Goal: Task Accomplishment & Management: Complete application form

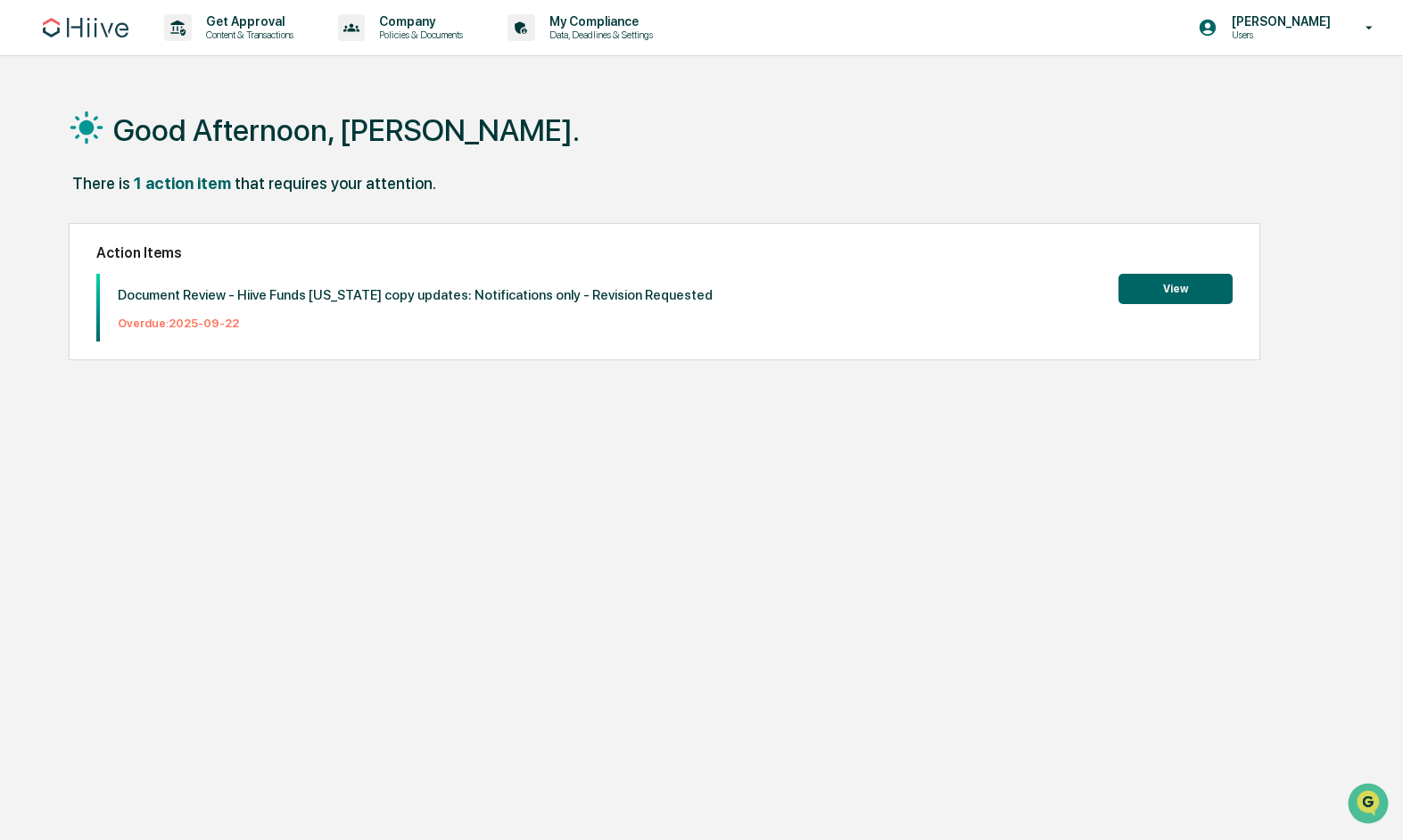
click at [1198, 289] on button "View" at bounding box center [1175, 289] width 115 height 30
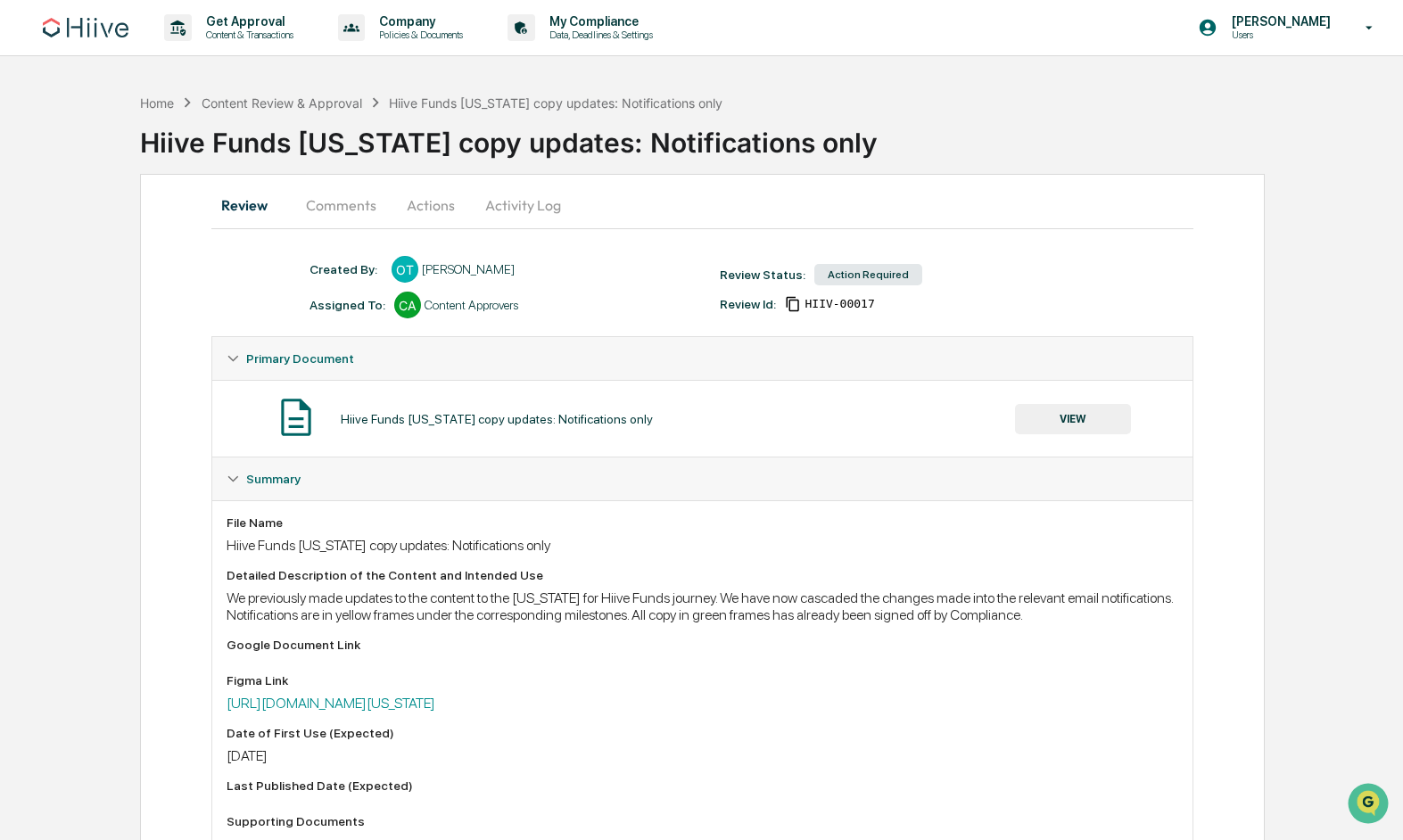
click at [404, 210] on button "Actions" at bounding box center [430, 205] width 81 height 43
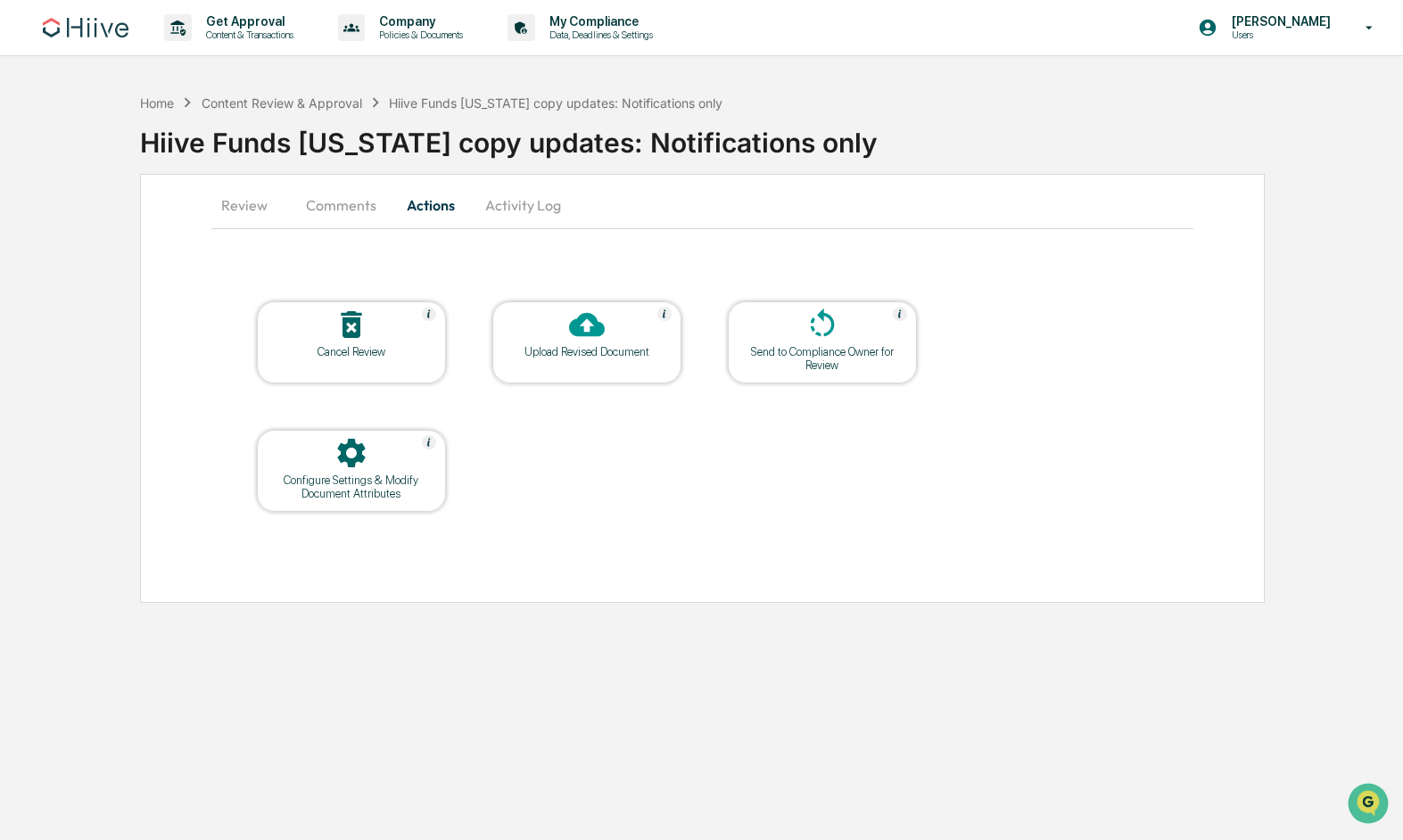
click at [345, 211] on button "Comments" at bounding box center [341, 205] width 99 height 43
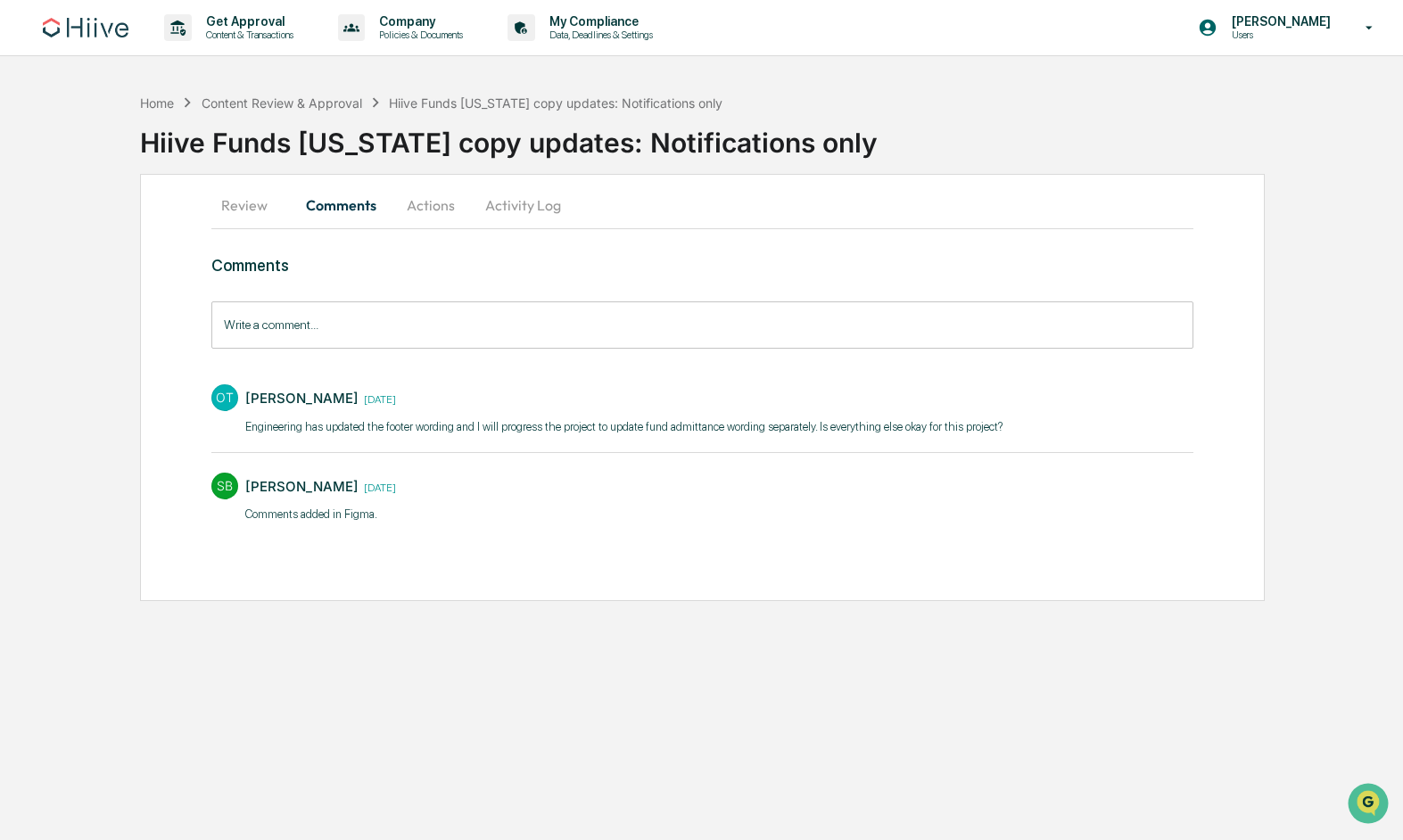
click at [537, 207] on button "Activity Log" at bounding box center [523, 205] width 105 height 43
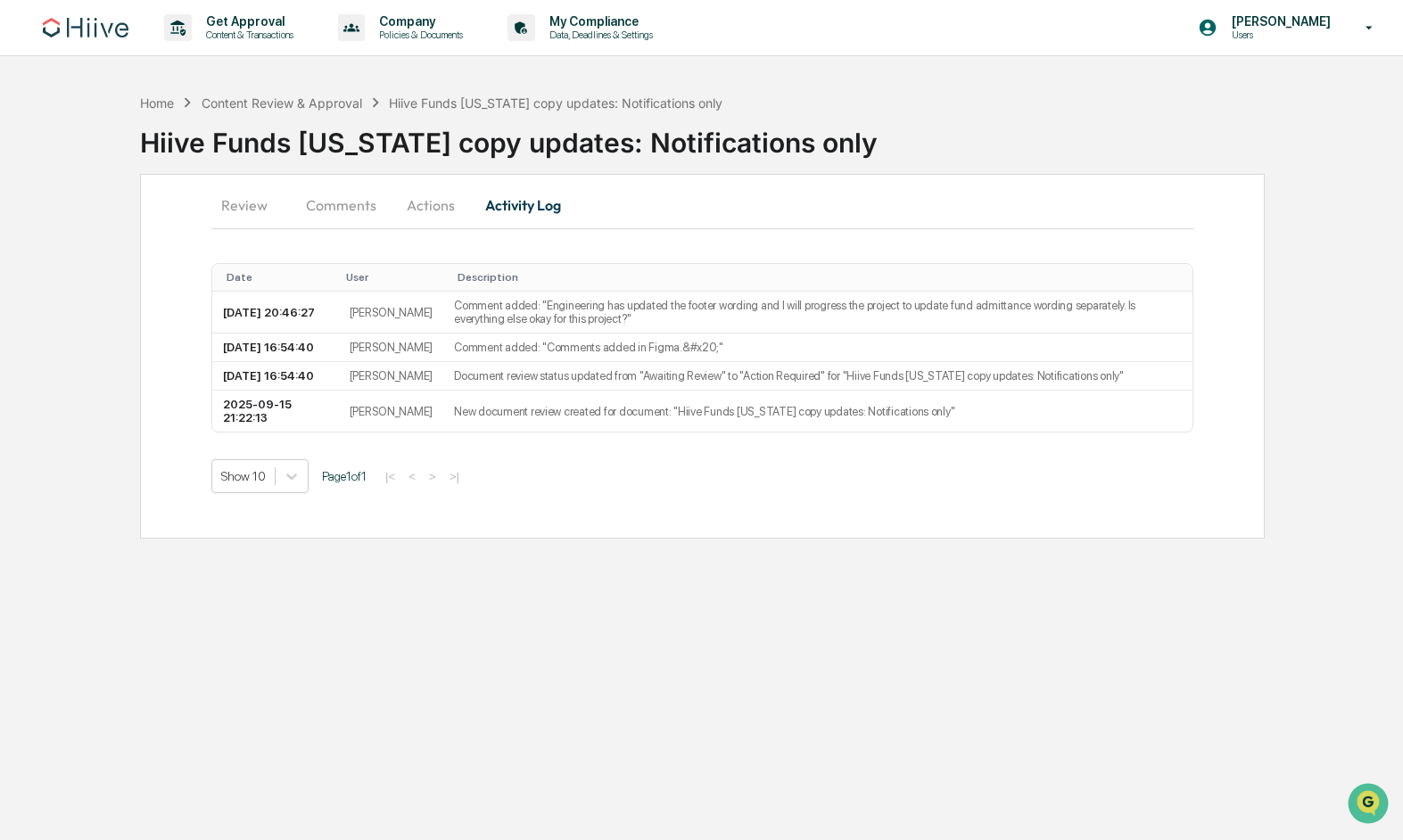
click at [252, 216] on button "Review" at bounding box center [251, 205] width 81 height 43
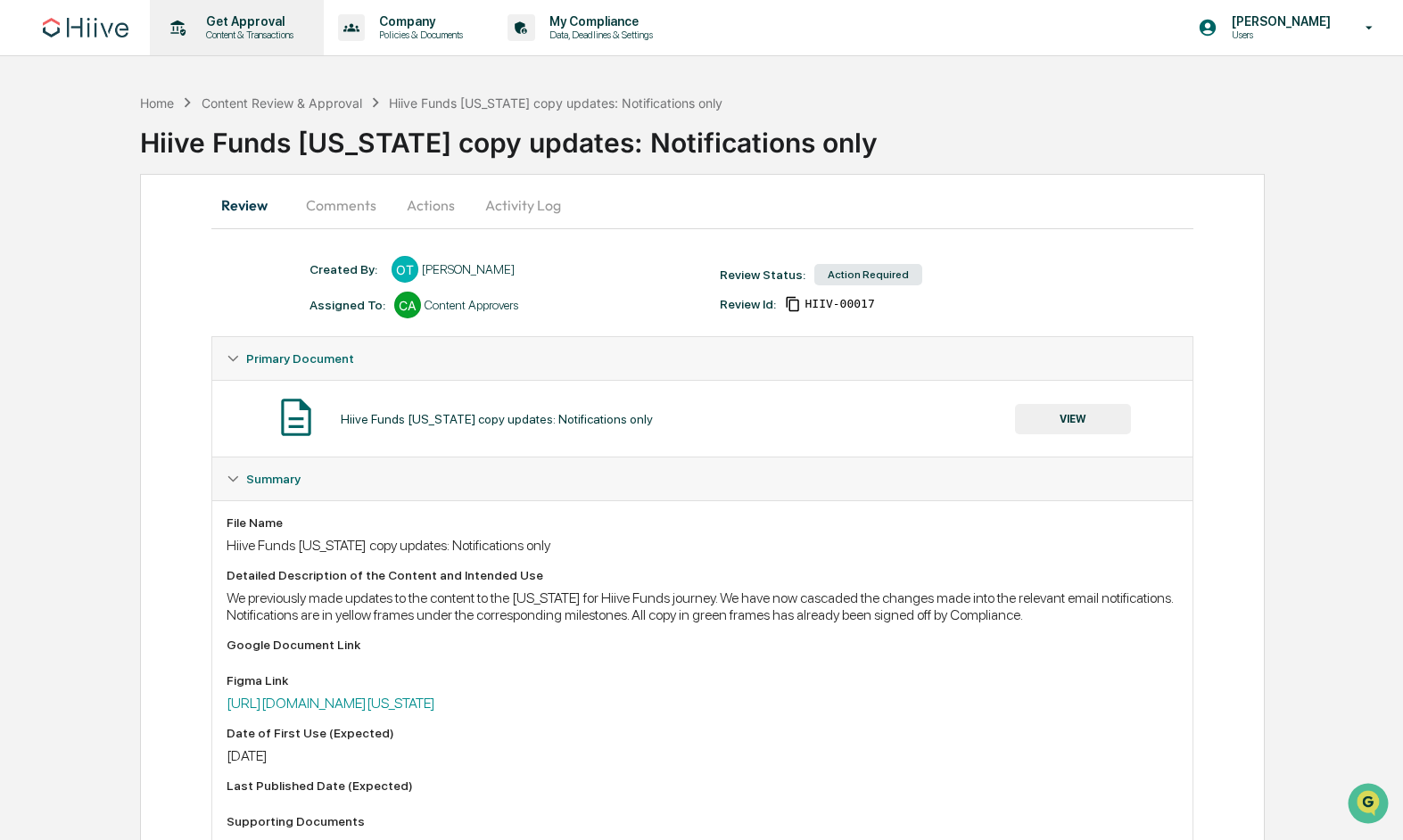
click at [250, 21] on p "Get Approval" at bounding box center [247, 21] width 111 height 14
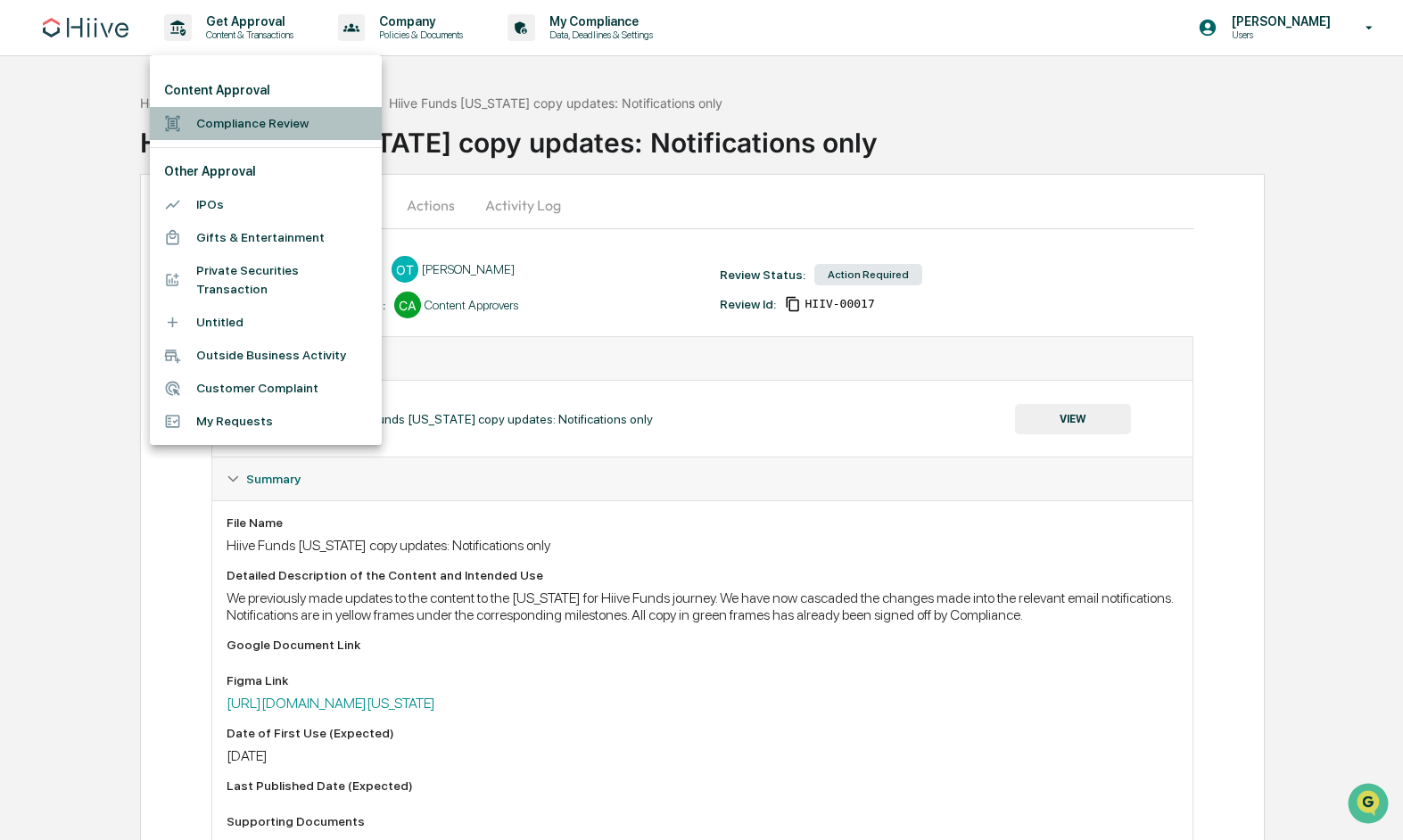
click at [244, 115] on li "Compliance Review" at bounding box center [265, 122] width 232 height 33
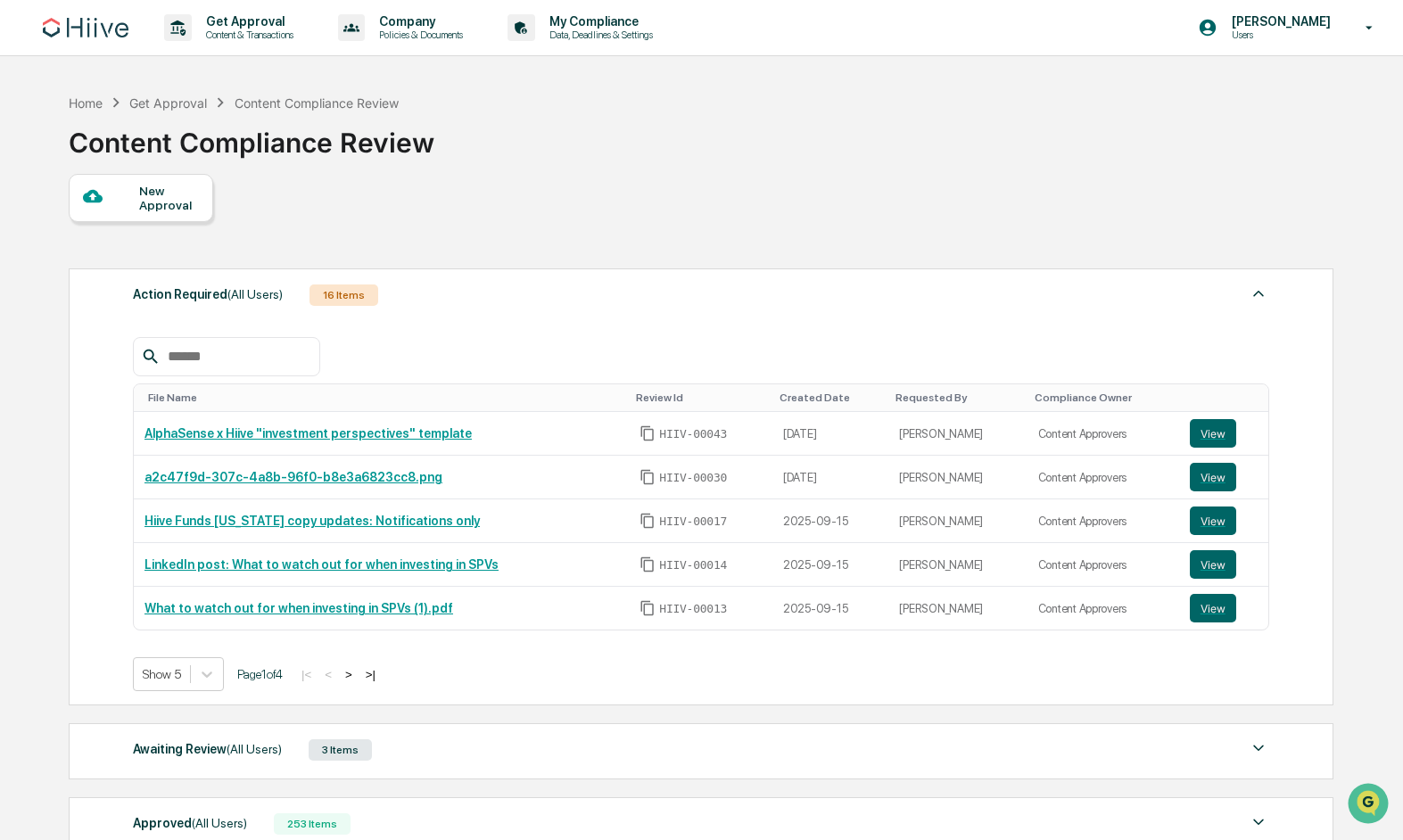
click at [116, 195] on div at bounding box center [111, 197] width 56 height 22
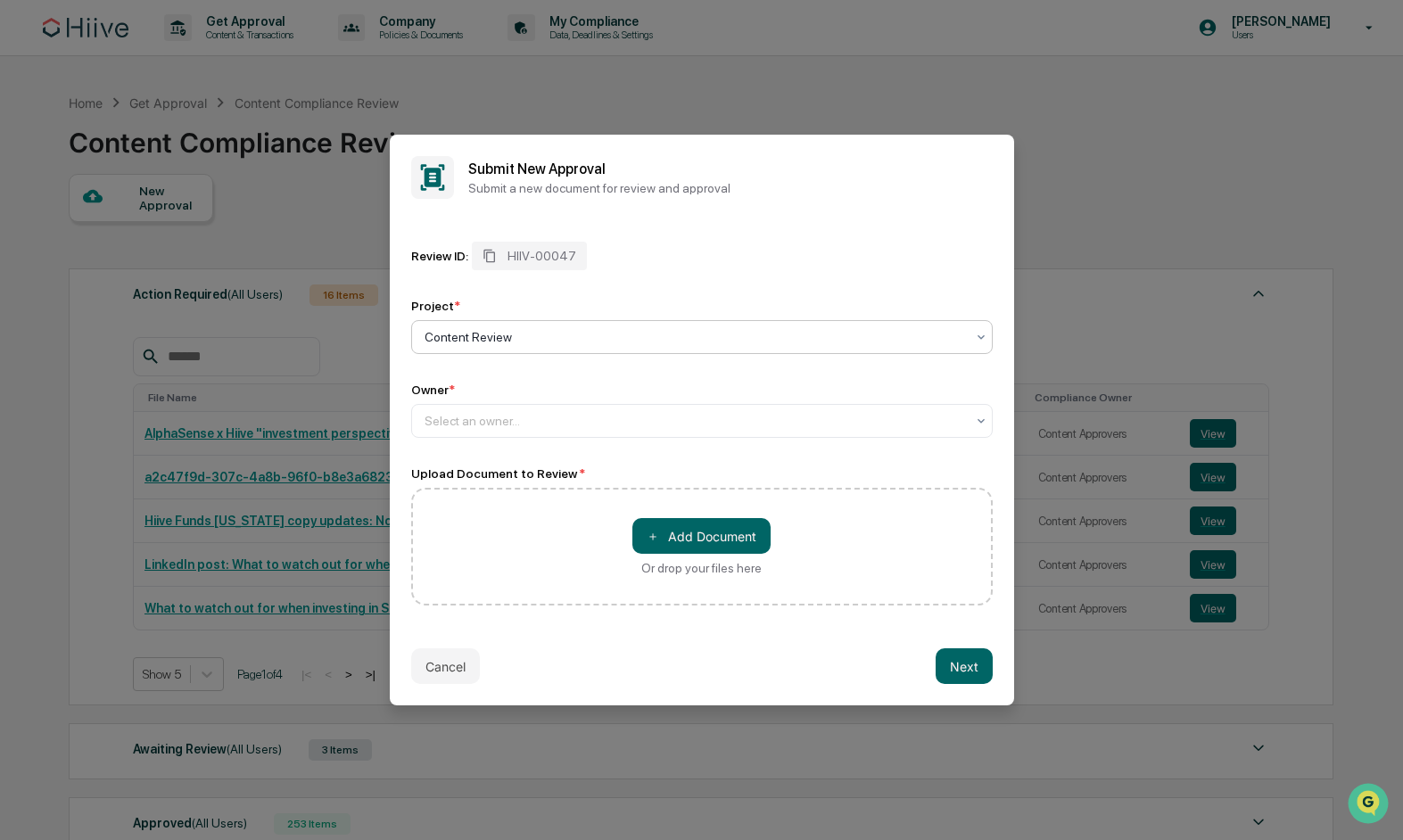
click at [574, 326] on div "Content Review" at bounding box center [694, 336] width 559 height 25
click at [516, 378] on div "Content Review" at bounding box center [702, 380] width 580 height 36
click at [479, 415] on div at bounding box center [694, 421] width 541 height 18
click at [586, 413] on div at bounding box center [694, 421] width 541 height 18
type input "**********"
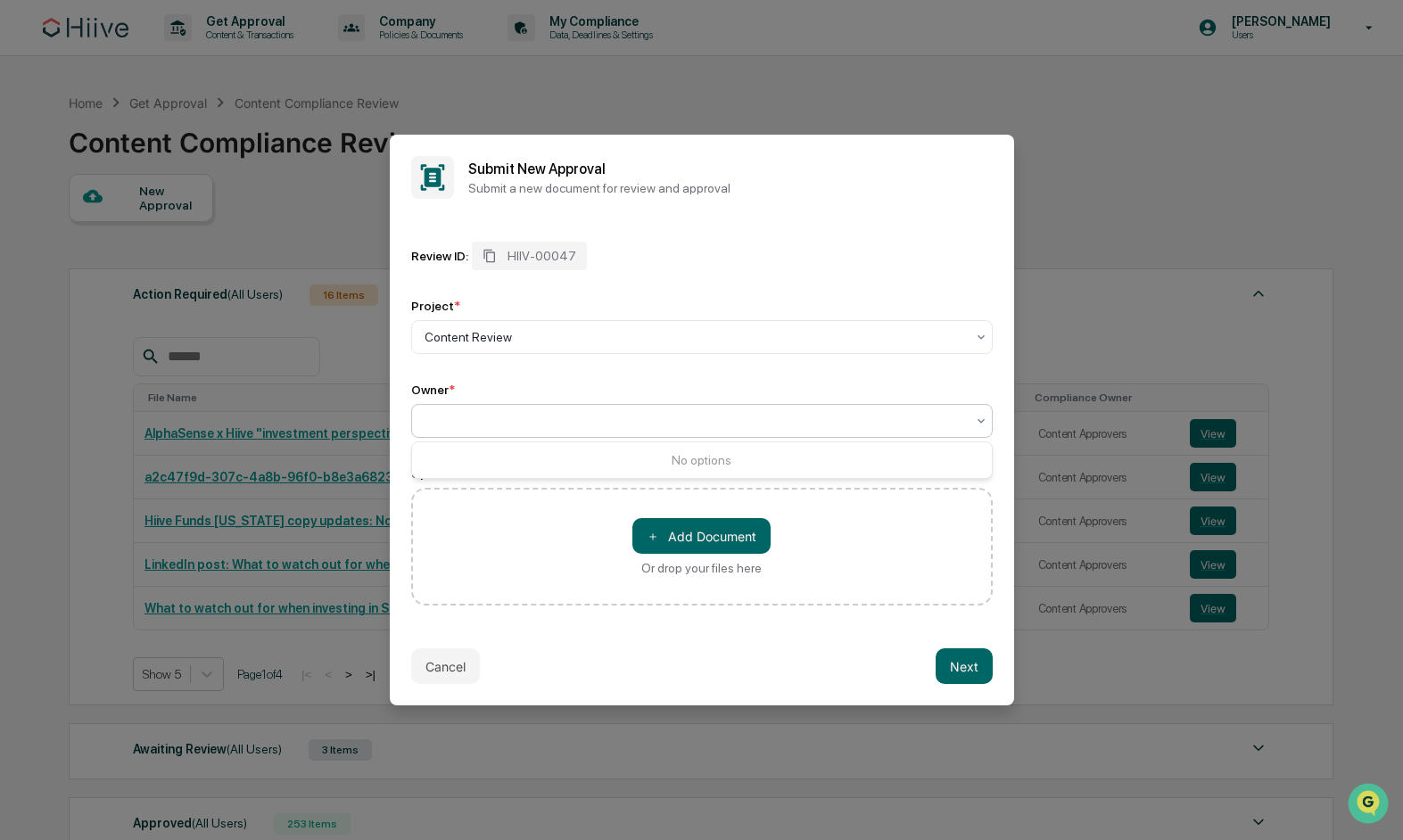
click at [591, 389] on div "Owner *" at bounding box center [702, 389] width 582 height 14
click at [570, 424] on div at bounding box center [694, 421] width 541 height 18
drag, startPoint x: 698, startPoint y: 455, endPoint x: 719, endPoint y: 464, distance: 22.8
click at [698, 455] on div "No options" at bounding box center [702, 460] width 580 height 29
click at [766, 464] on div "No options" at bounding box center [702, 460] width 580 height 29
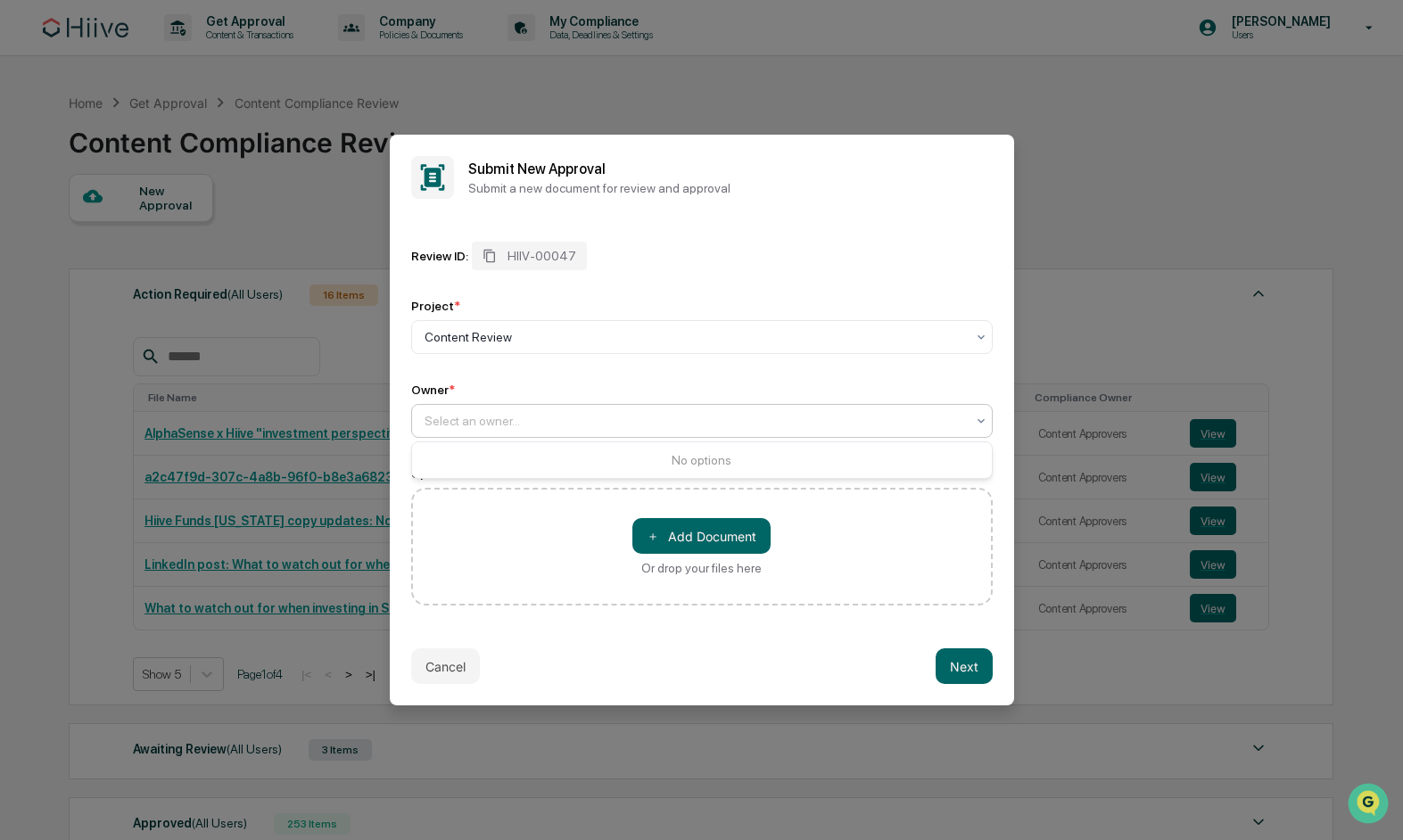
click at [853, 247] on div "Review ID: HIIV-00047" at bounding box center [702, 256] width 582 height 29
click at [960, 665] on button "Next" at bounding box center [964, 666] width 57 height 36
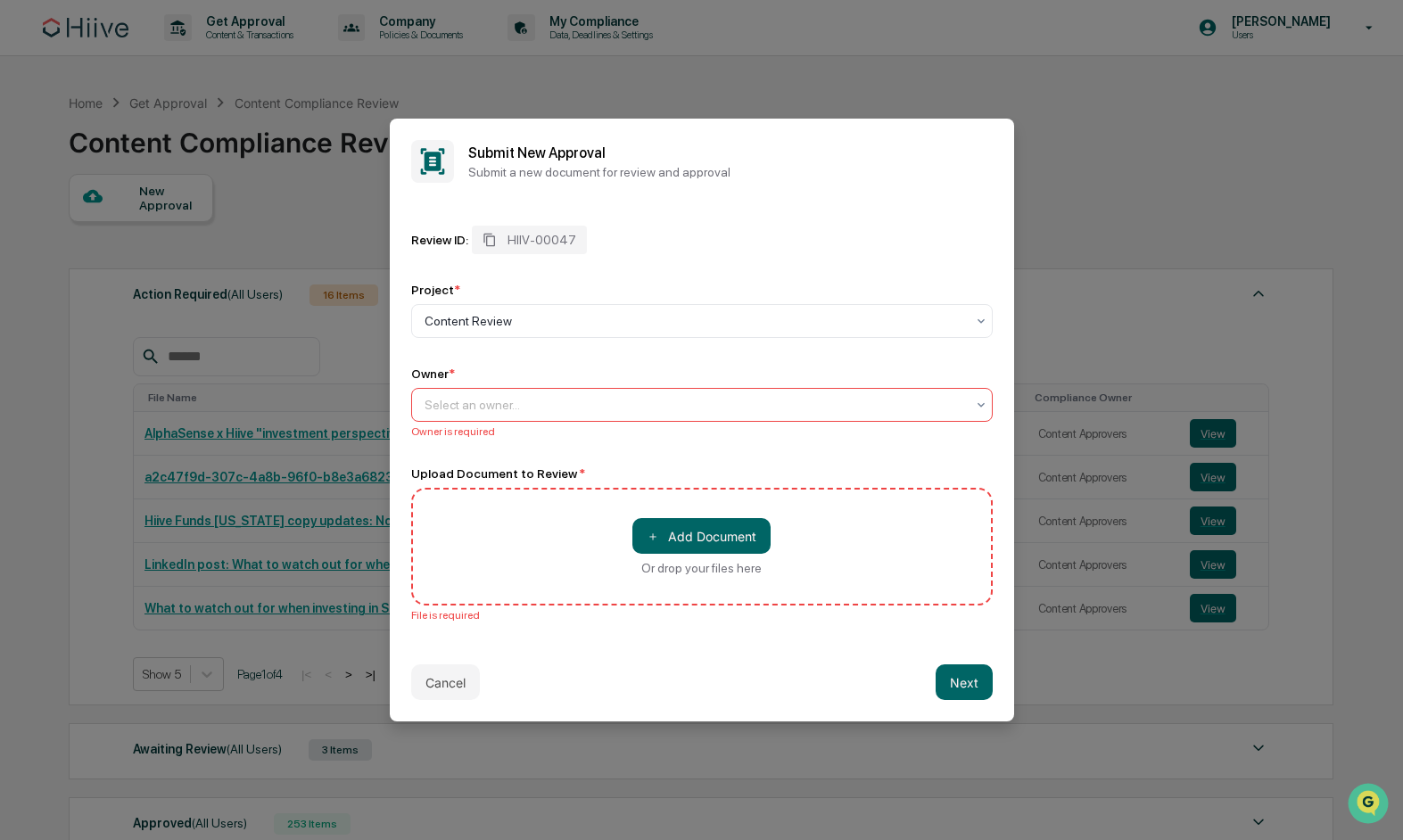
click at [977, 407] on icon at bounding box center [981, 405] width 14 height 14
click at [953, 447] on div "No options" at bounding box center [702, 444] width 580 height 29
click at [564, 319] on div at bounding box center [694, 321] width 541 height 18
click at [786, 227] on div "Review ID: HIIV-00047" at bounding box center [702, 240] width 582 height 29
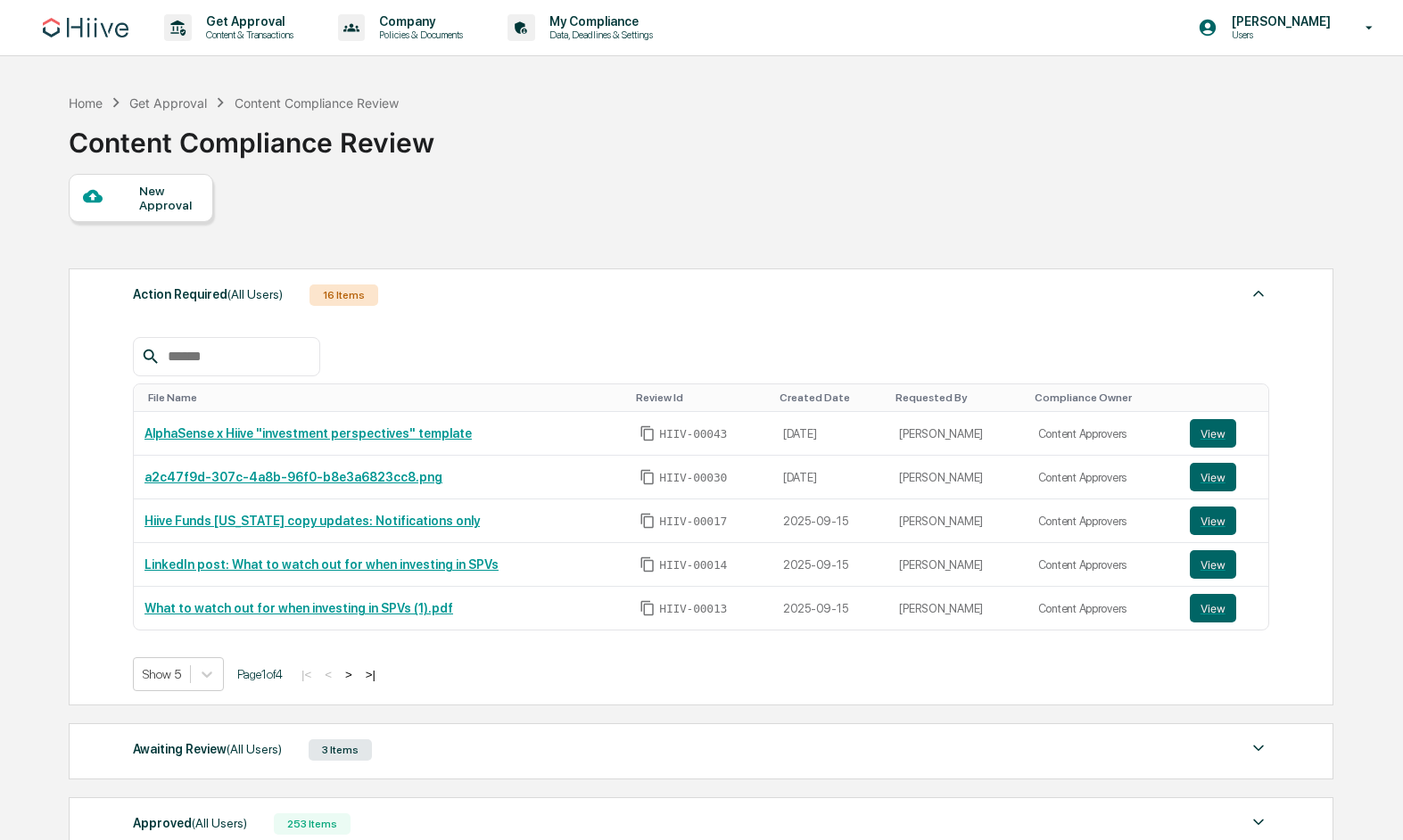
click at [172, 196] on div "New Approval" at bounding box center [169, 198] width 60 height 29
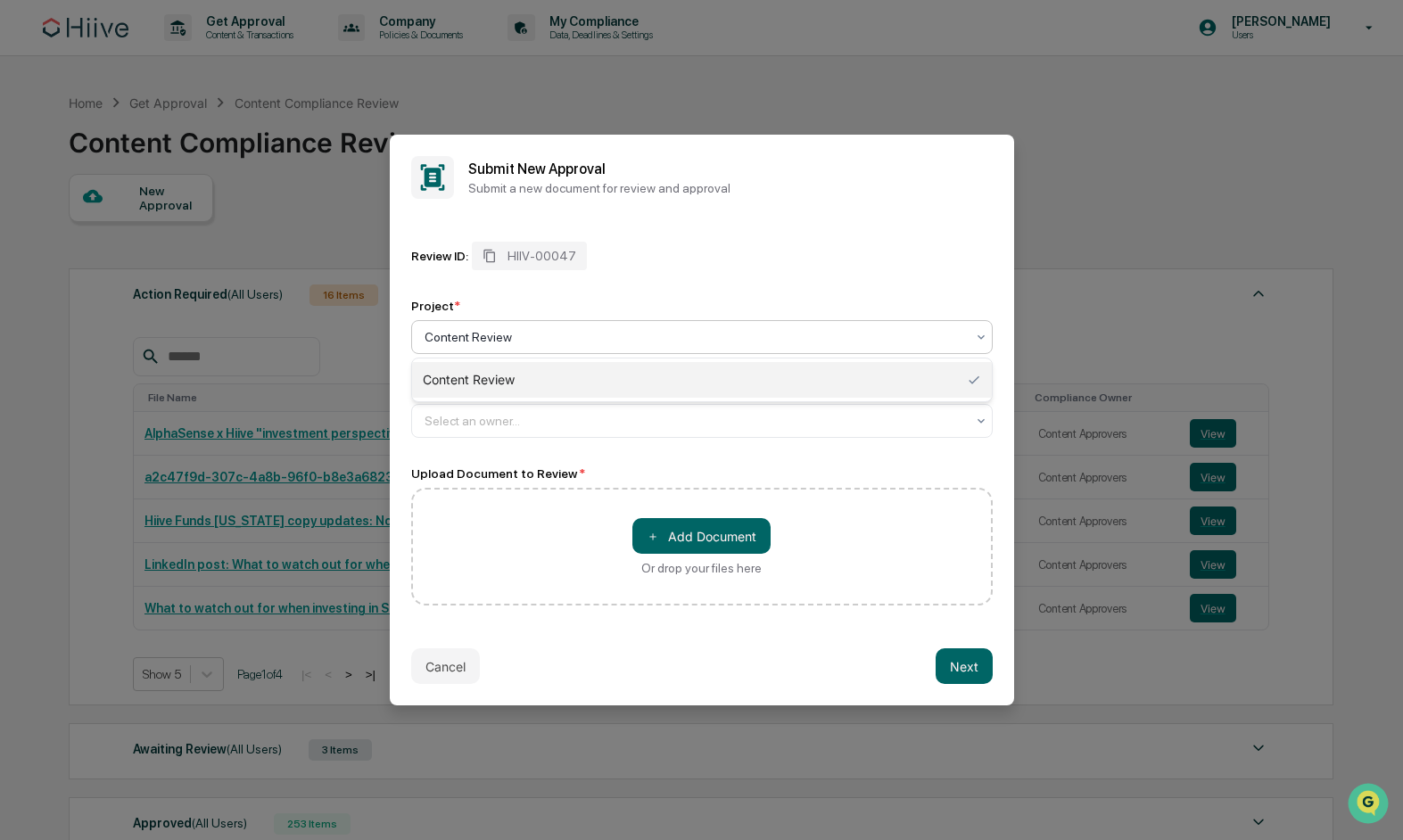
click at [486, 348] on div "Content Review" at bounding box center [694, 336] width 559 height 25
click at [493, 381] on div "Content Review" at bounding box center [702, 380] width 580 height 36
click at [534, 432] on div "Select an owner..." at bounding box center [694, 420] width 559 height 25
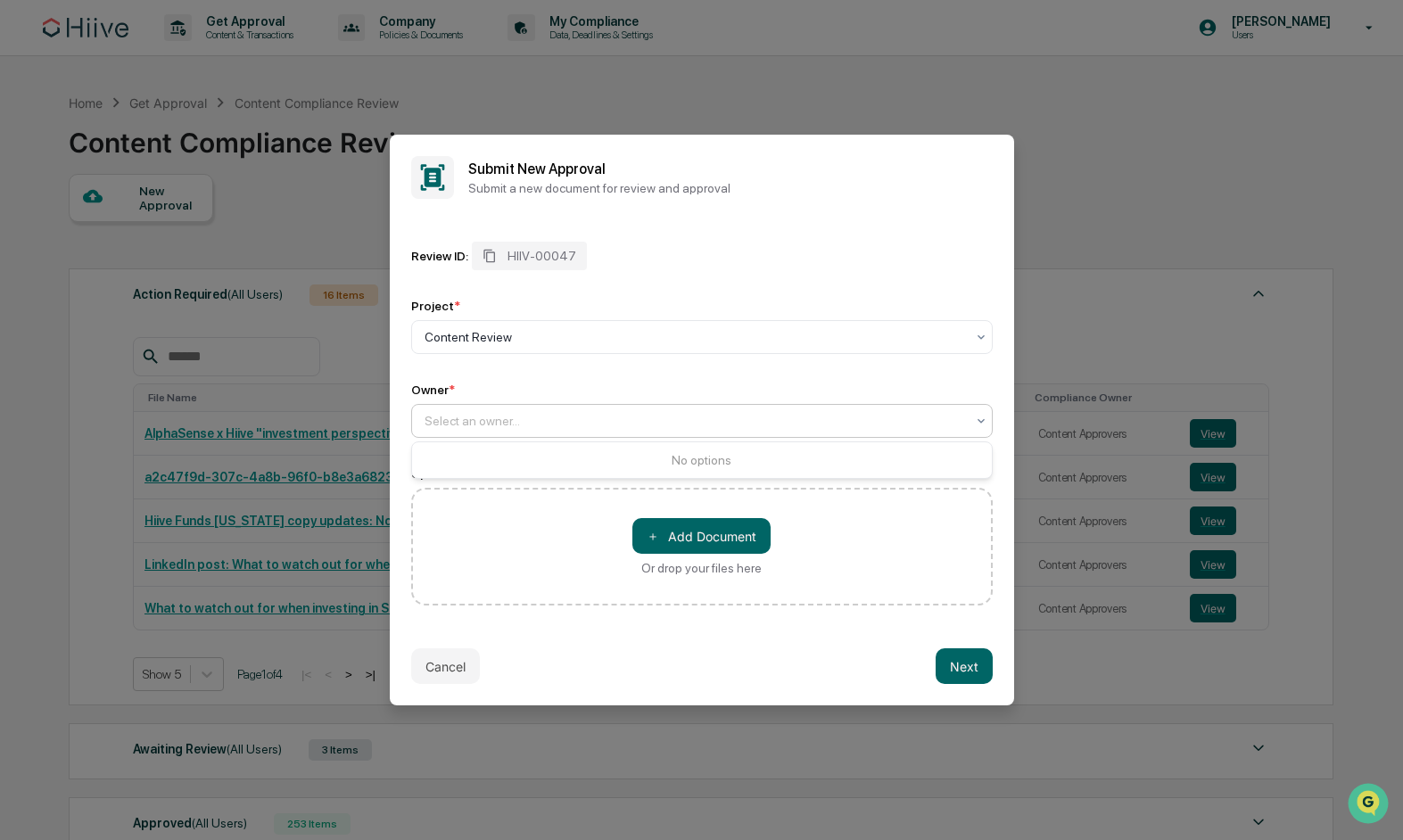
click at [569, 463] on div "No options" at bounding box center [702, 460] width 580 height 29
click at [692, 537] on button "＋ Add Document" at bounding box center [701, 535] width 138 height 36
click at [599, 412] on div at bounding box center [694, 421] width 541 height 18
click at [690, 415] on div at bounding box center [694, 421] width 541 height 18
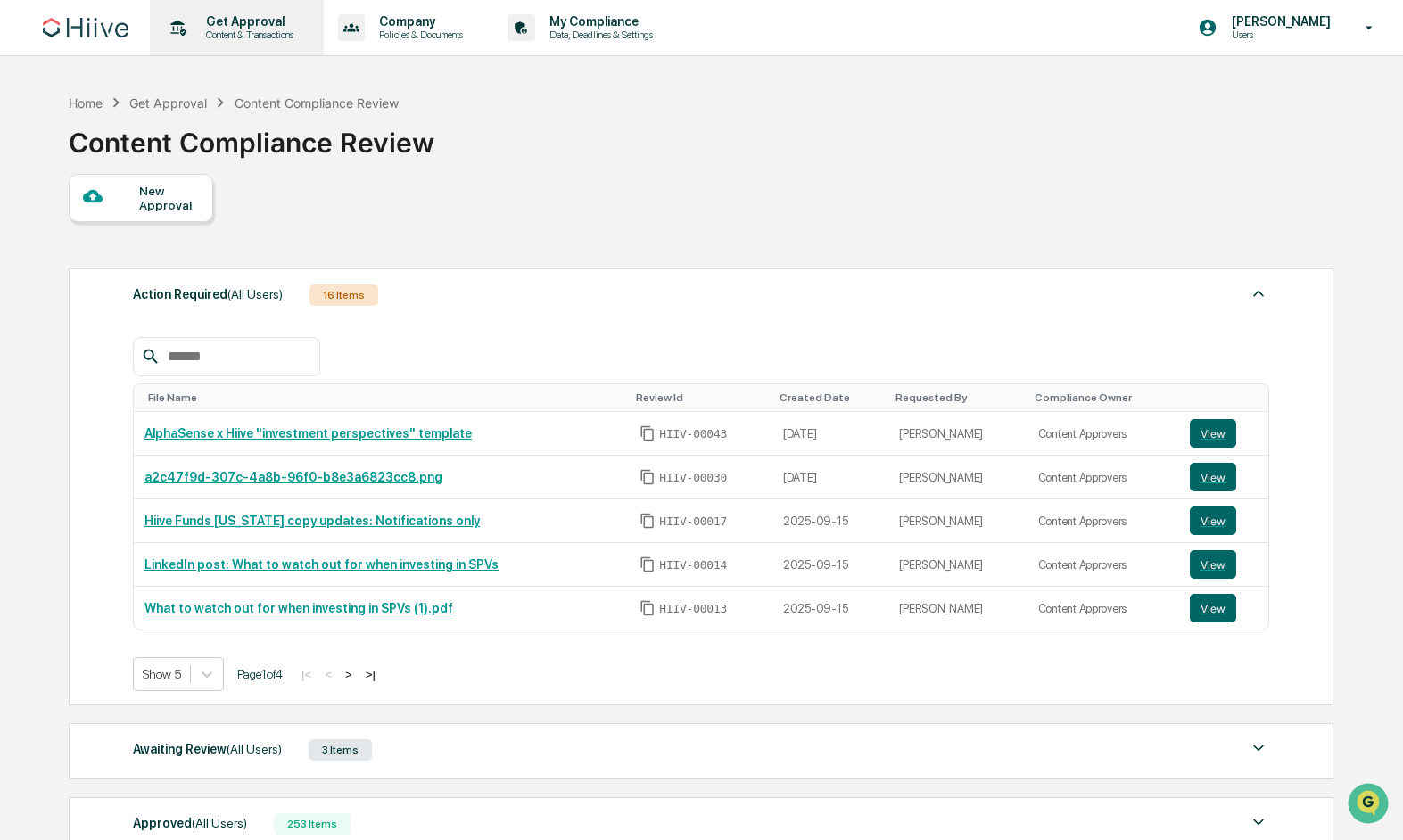
click at [219, 31] on p "Content & Transactions" at bounding box center [247, 35] width 111 height 13
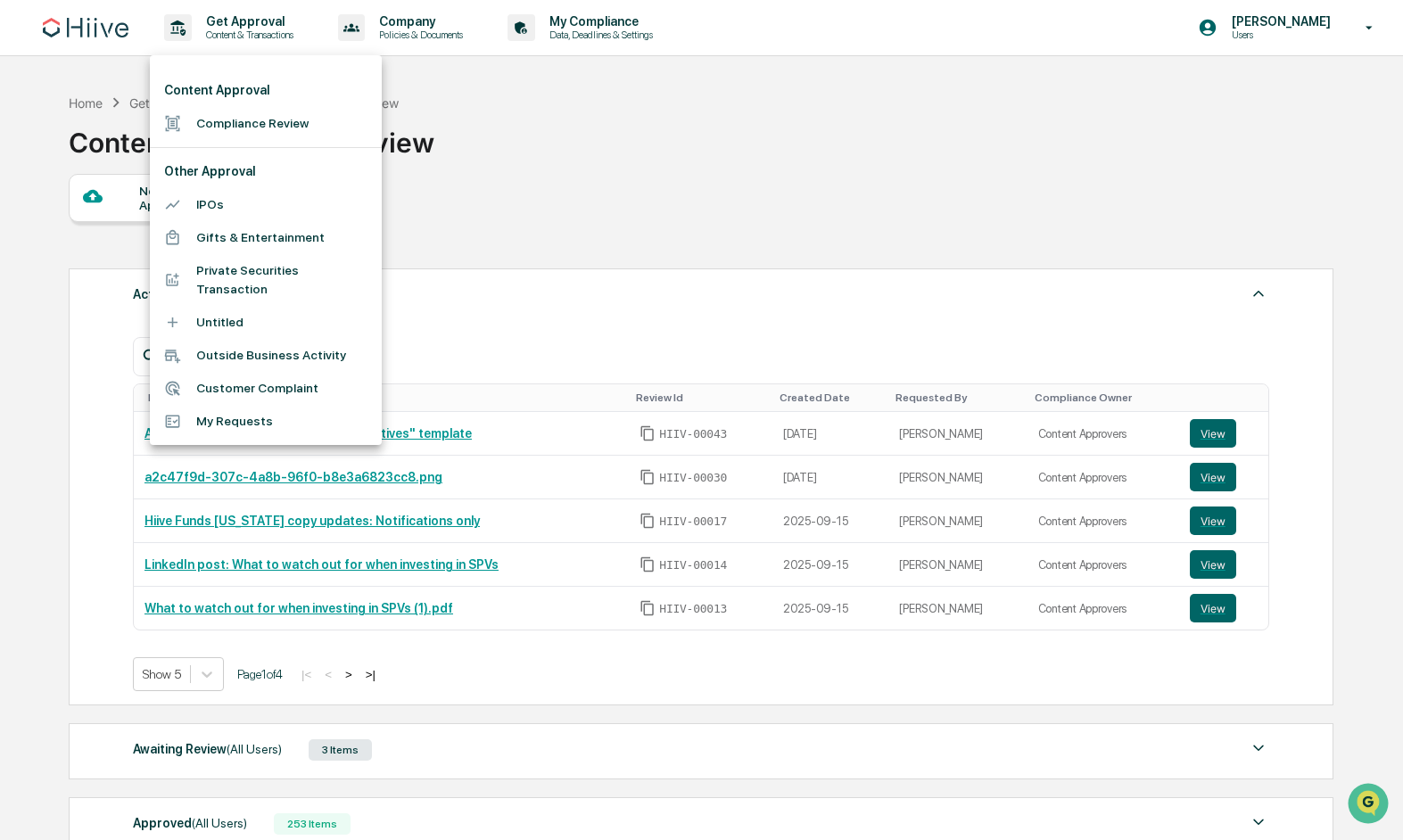
click at [221, 125] on li "Compliance Review" at bounding box center [265, 122] width 232 height 33
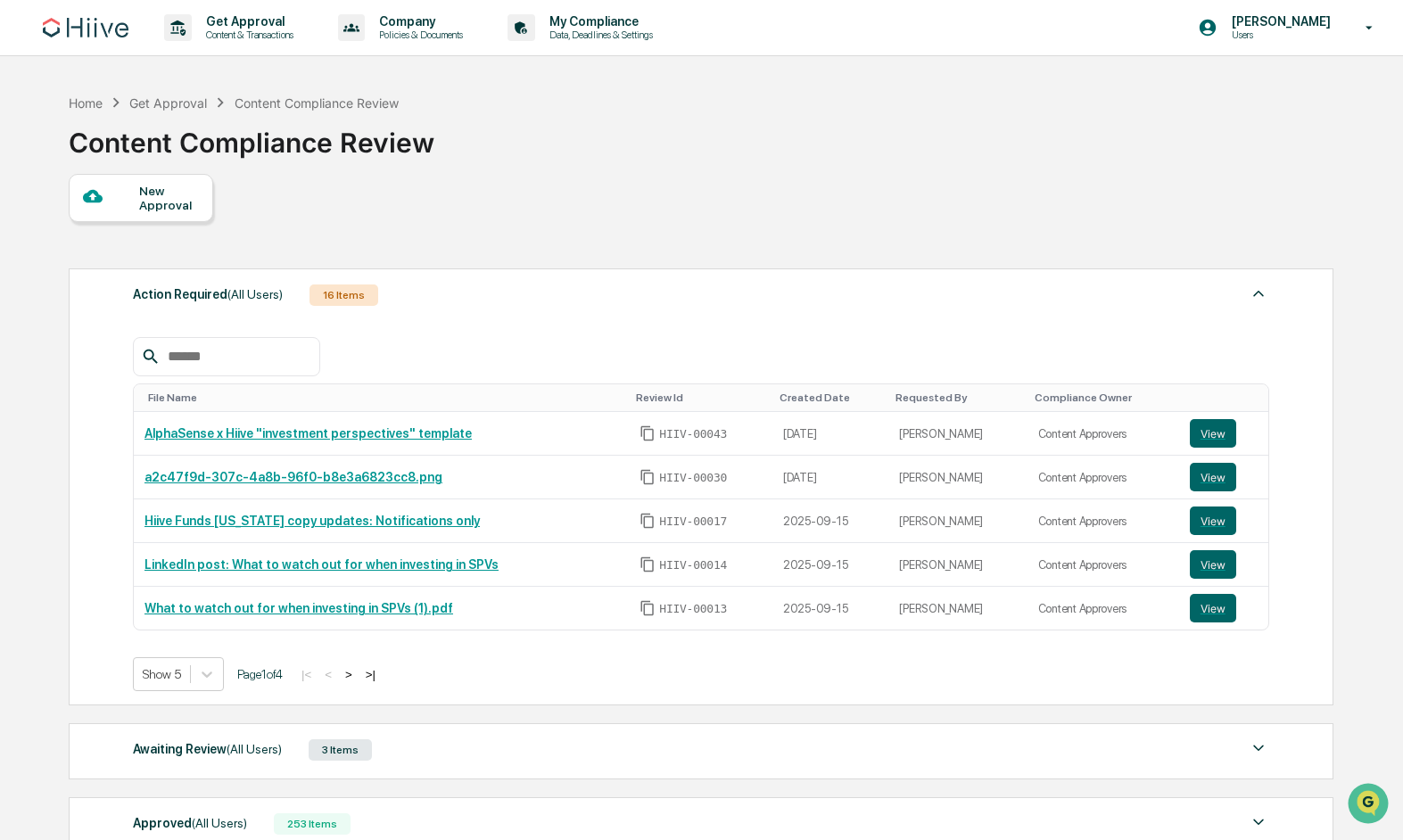
click at [174, 201] on div "New Approval" at bounding box center [169, 198] width 60 height 29
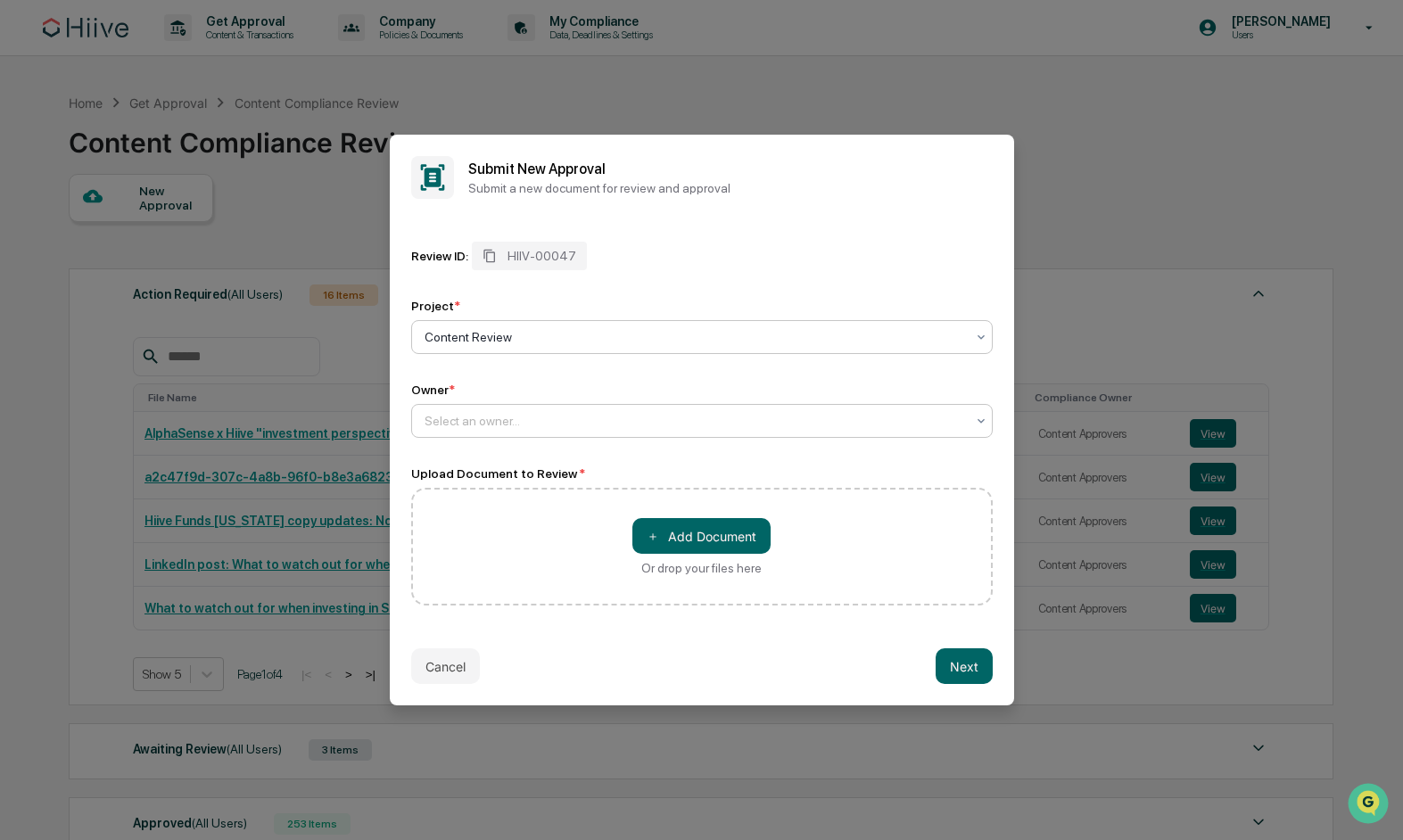
click at [632, 422] on div at bounding box center [694, 421] width 541 height 18
click at [585, 310] on div "Project *" at bounding box center [702, 306] width 582 height 14
click at [452, 665] on button "Cancel" at bounding box center [445, 666] width 69 height 36
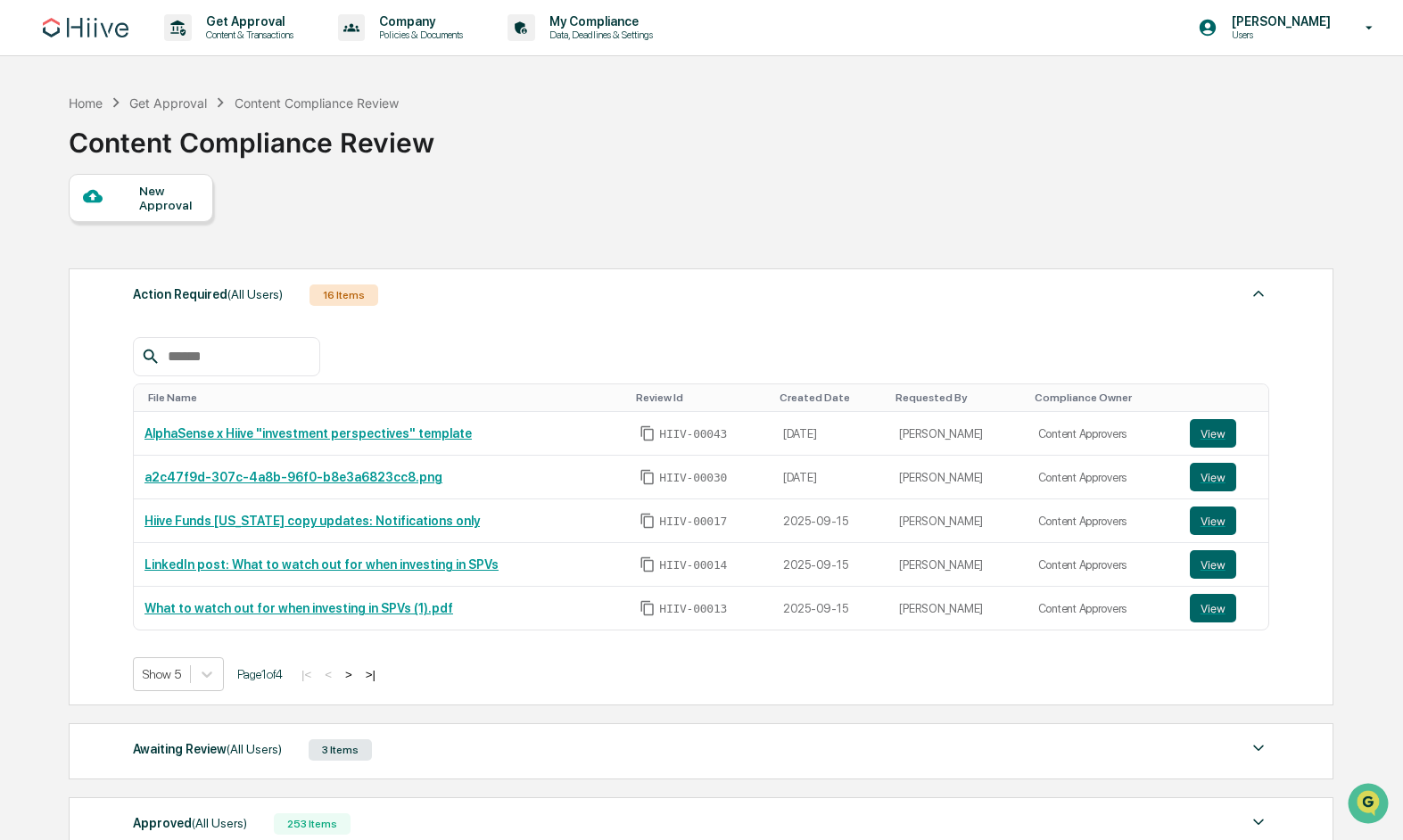
click at [139, 185] on div "New Approval" at bounding box center [169, 198] width 60 height 29
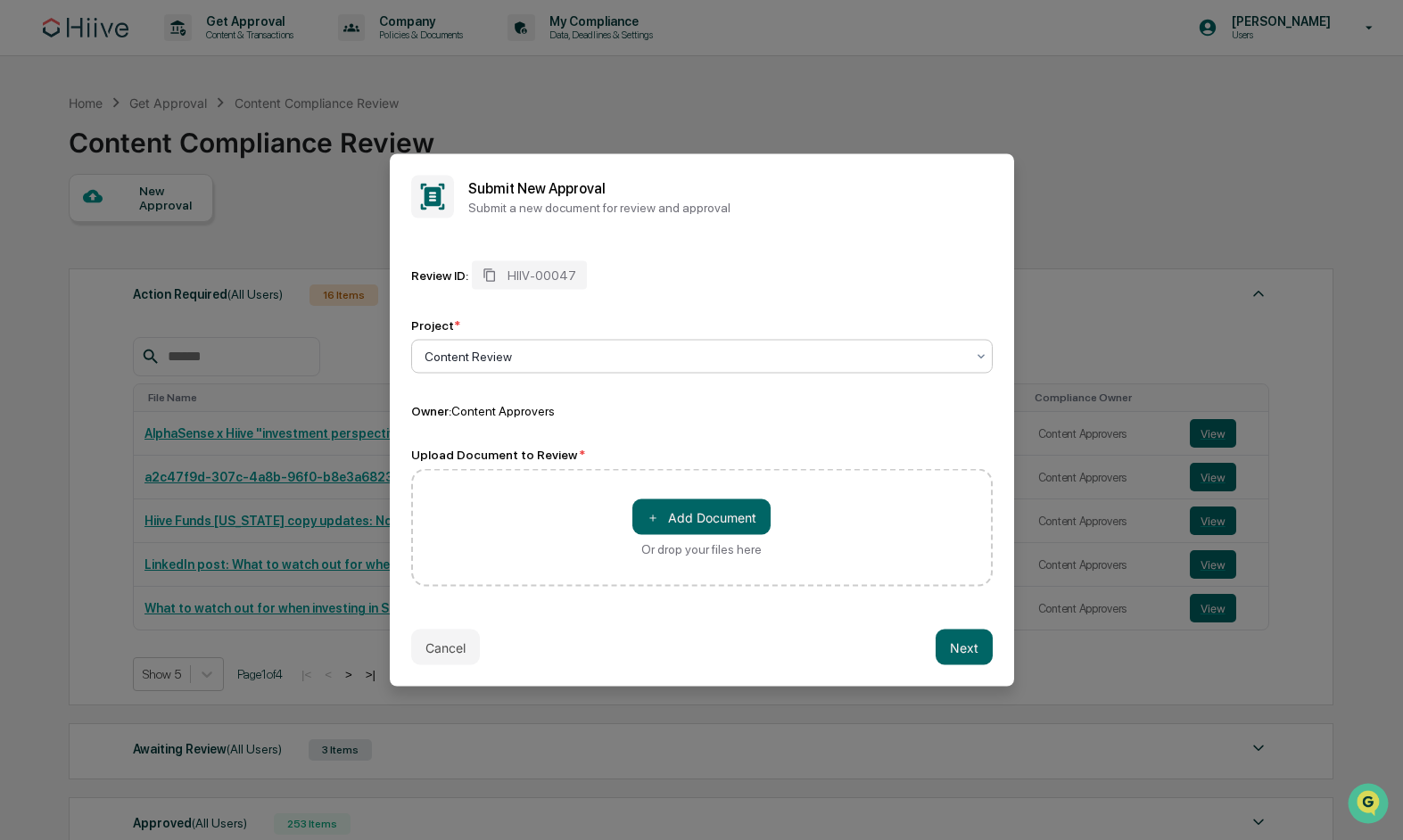
click at [525, 364] on div at bounding box center [694, 356] width 541 height 18
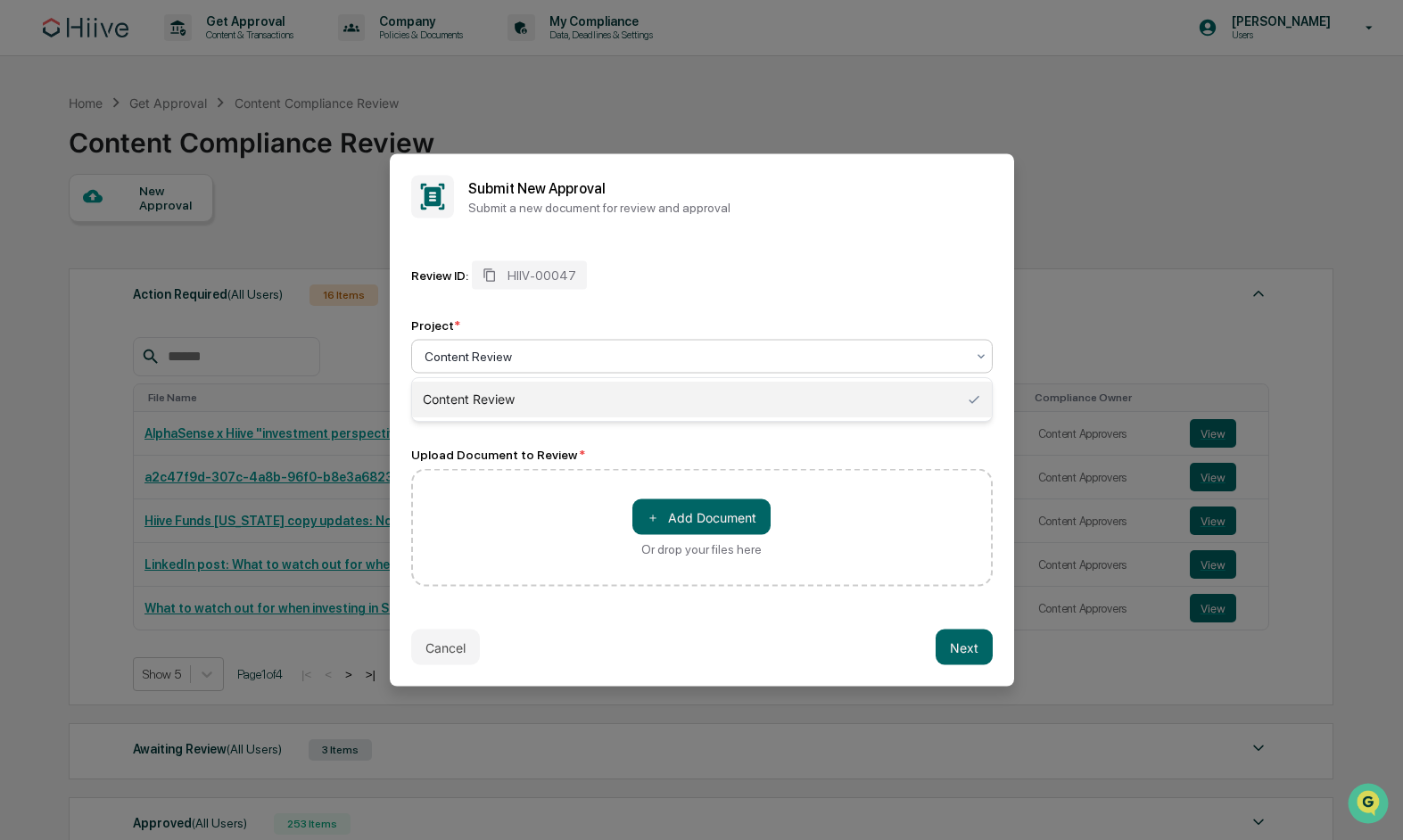
click at [526, 401] on div "Content Review" at bounding box center [702, 399] width 580 height 36
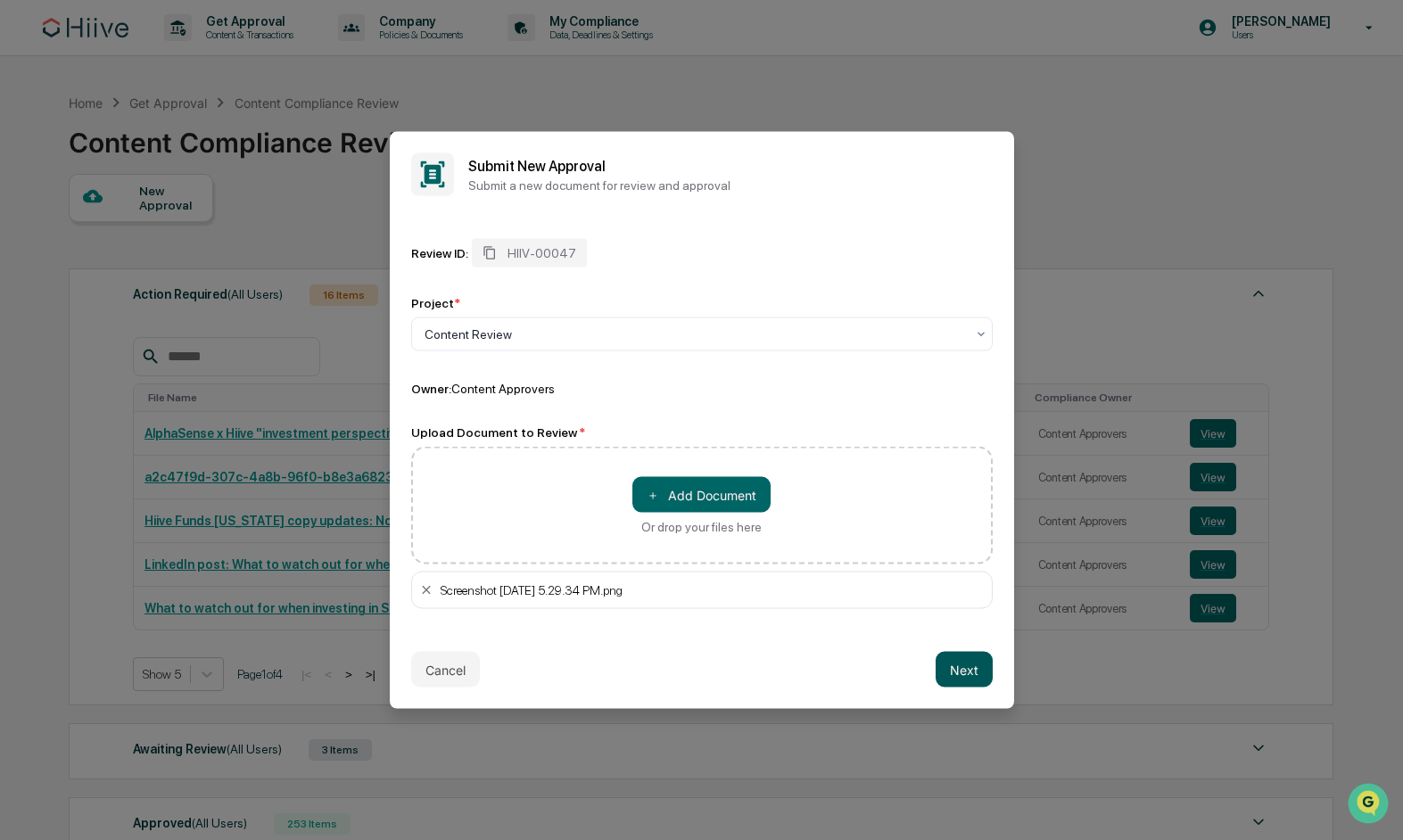
click at [955, 673] on button "Next" at bounding box center [964, 670] width 57 height 36
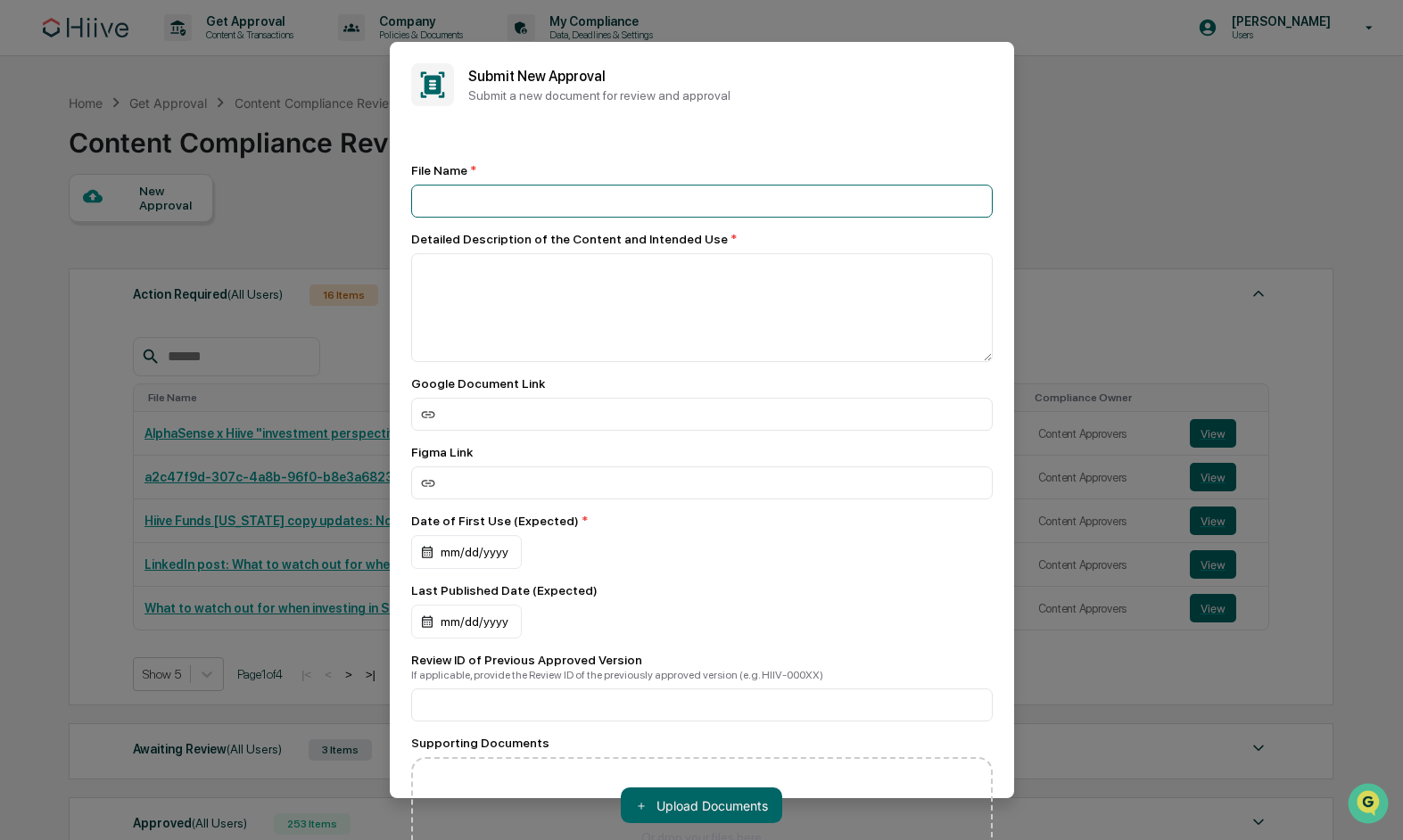
click at [496, 201] on input at bounding box center [702, 200] width 582 height 33
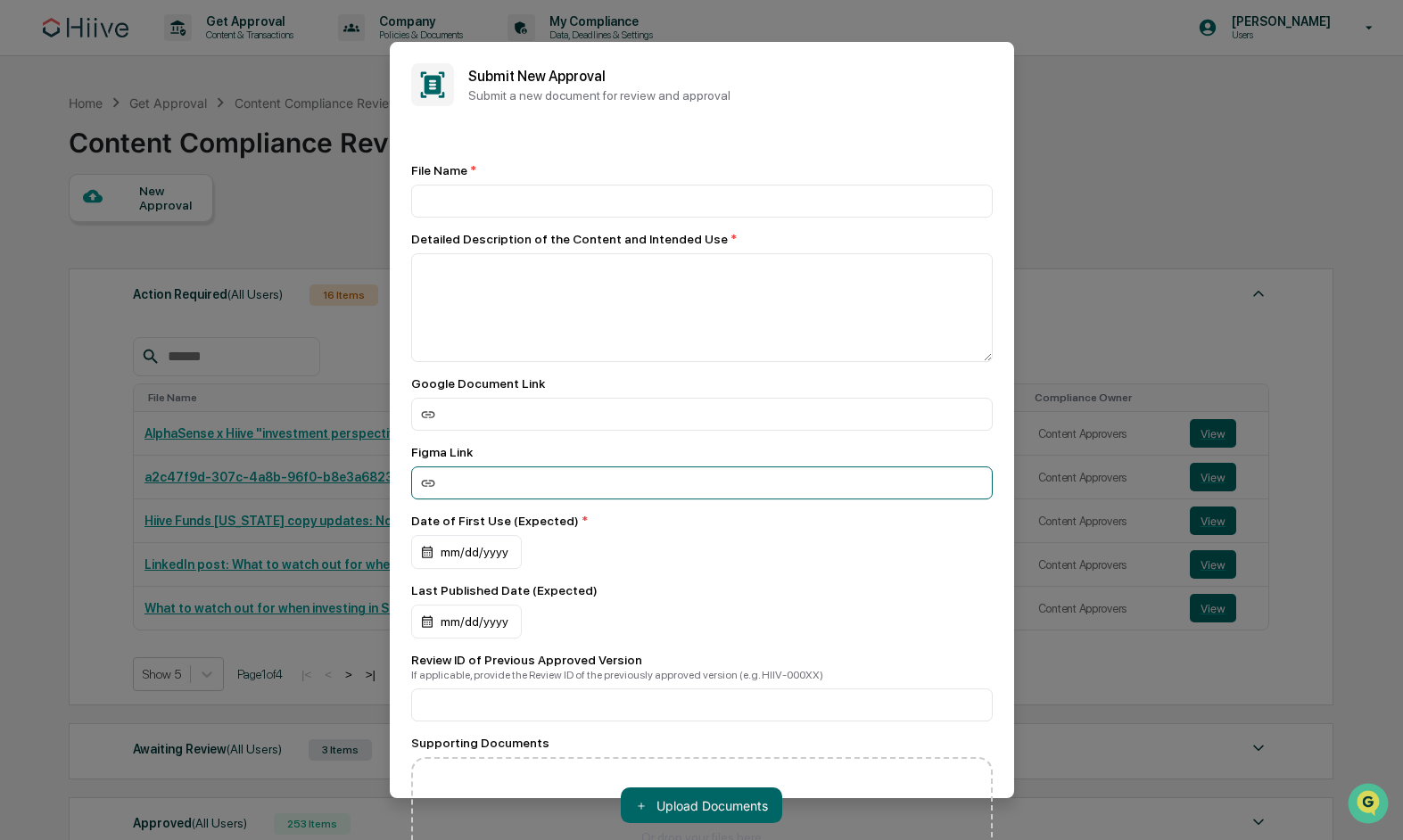
click at [510, 486] on input at bounding box center [702, 483] width 582 height 33
paste input "**********"
type input "**********"
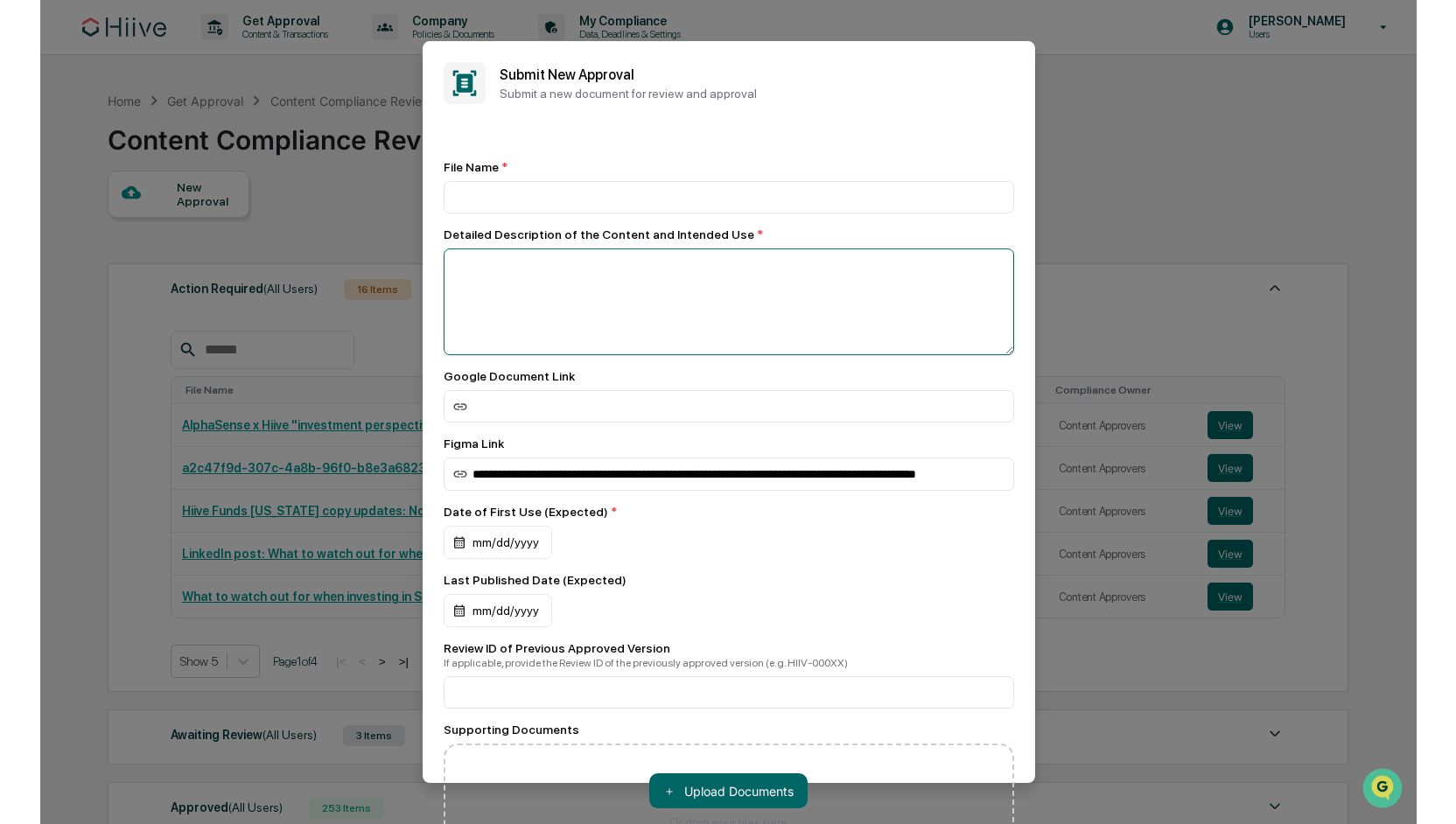
scroll to position [0, 0]
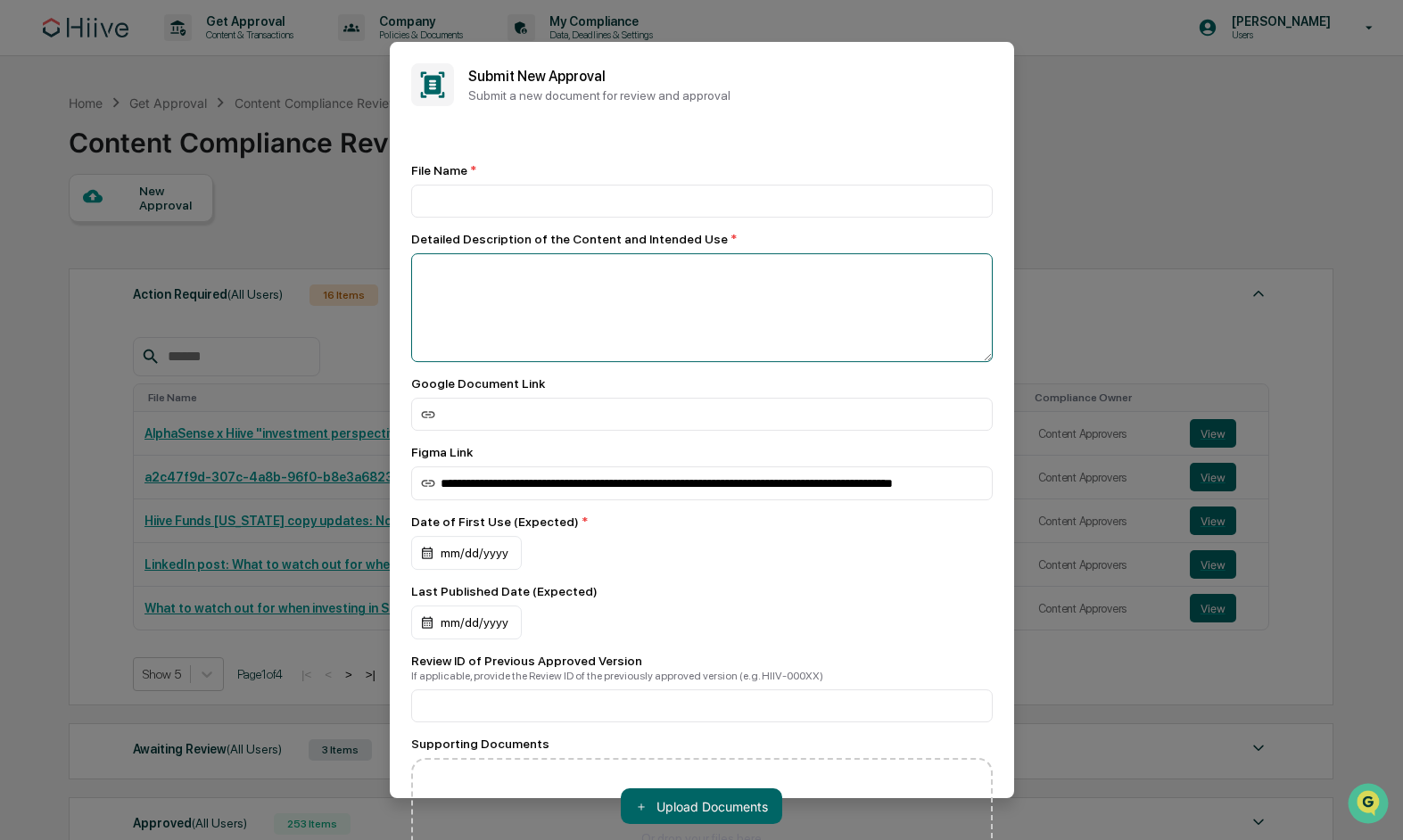
click at [504, 322] on textarea at bounding box center [702, 307] width 582 height 108
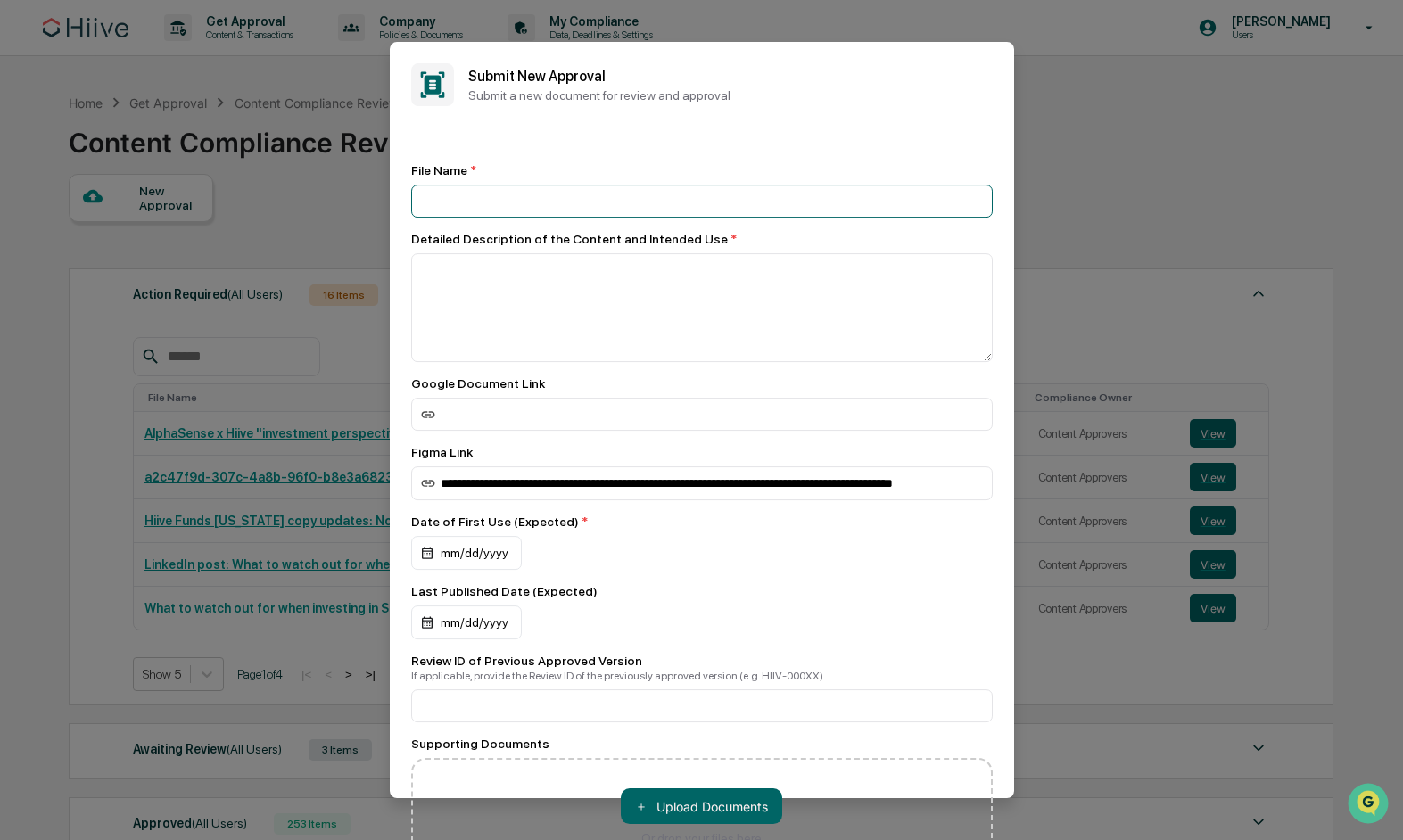
click at [517, 202] on input at bounding box center [702, 200] width 582 height 33
type input "*"
click at [607, 179] on div "**********" at bounding box center [702, 190] width 582 height 55
click at [541, 205] on input "**********" at bounding box center [702, 200] width 582 height 33
click at [501, 201] on input "**********" at bounding box center [702, 200] width 582 height 33
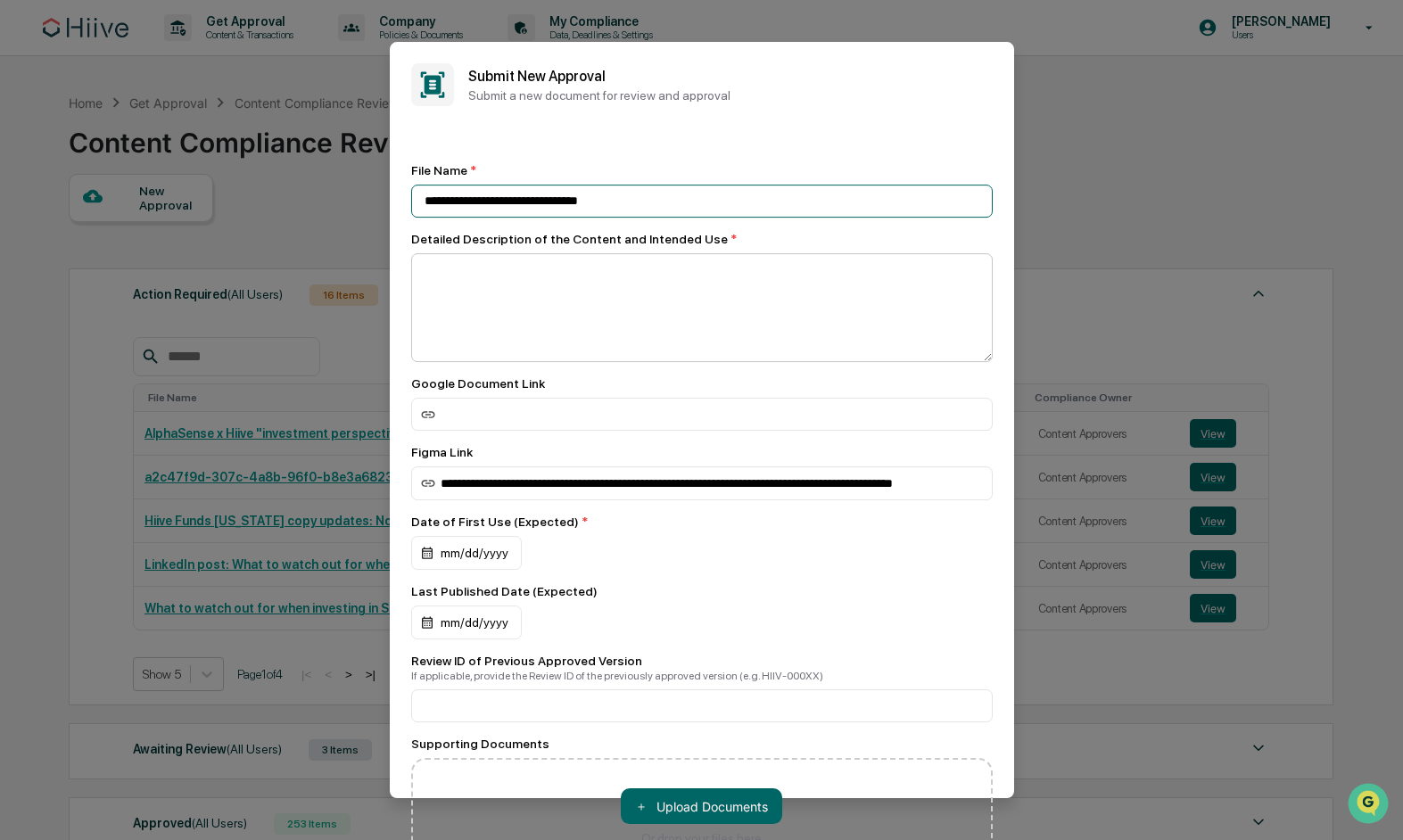
type input "**********"
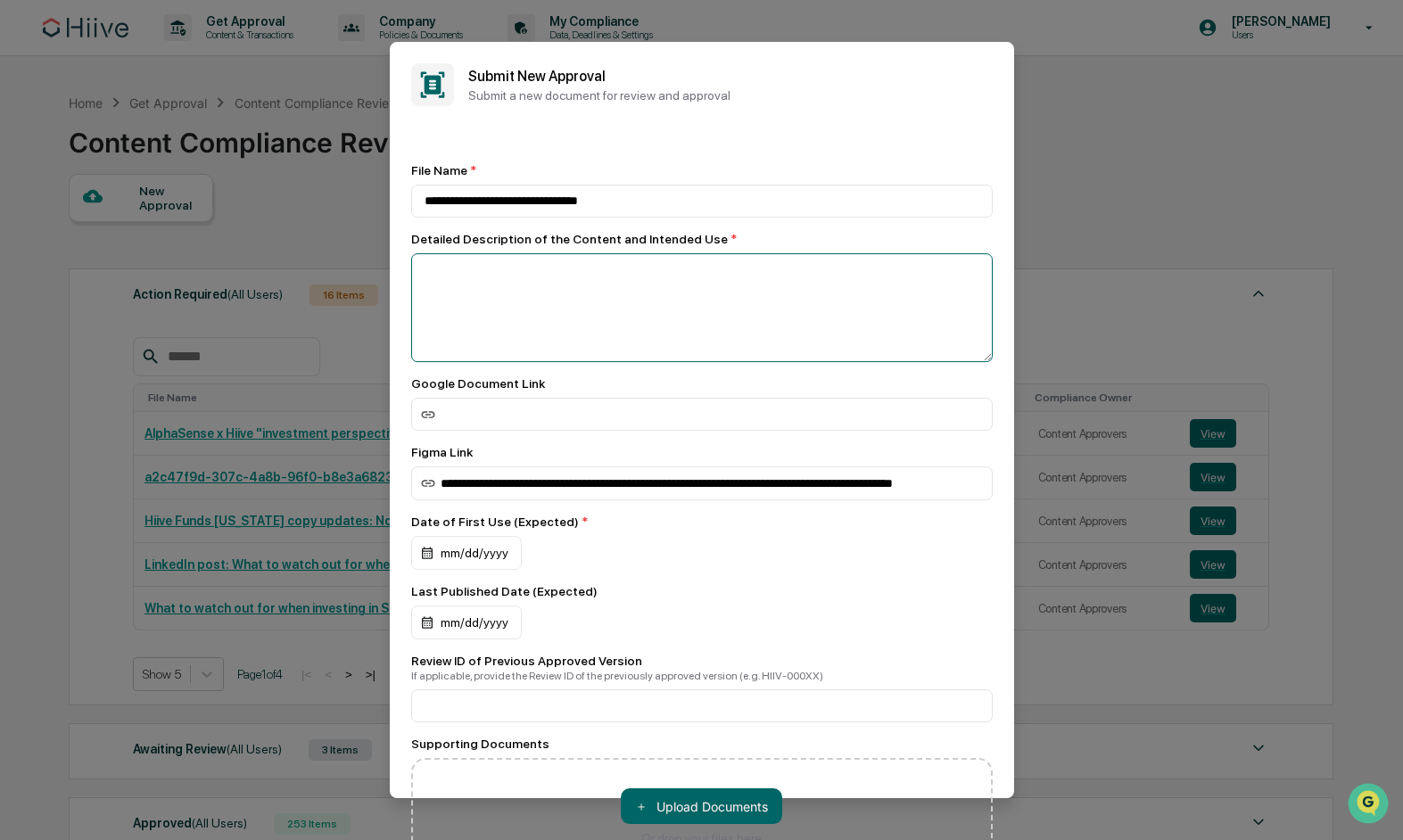
click at [518, 282] on textarea at bounding box center [702, 307] width 582 height 108
click at [598, 268] on textarea "**********" at bounding box center [702, 307] width 582 height 108
click at [798, 269] on textarea "**********" at bounding box center [702, 307] width 582 height 108
click at [892, 276] on textarea "**********" at bounding box center [702, 307] width 582 height 108
type textarea "**********"
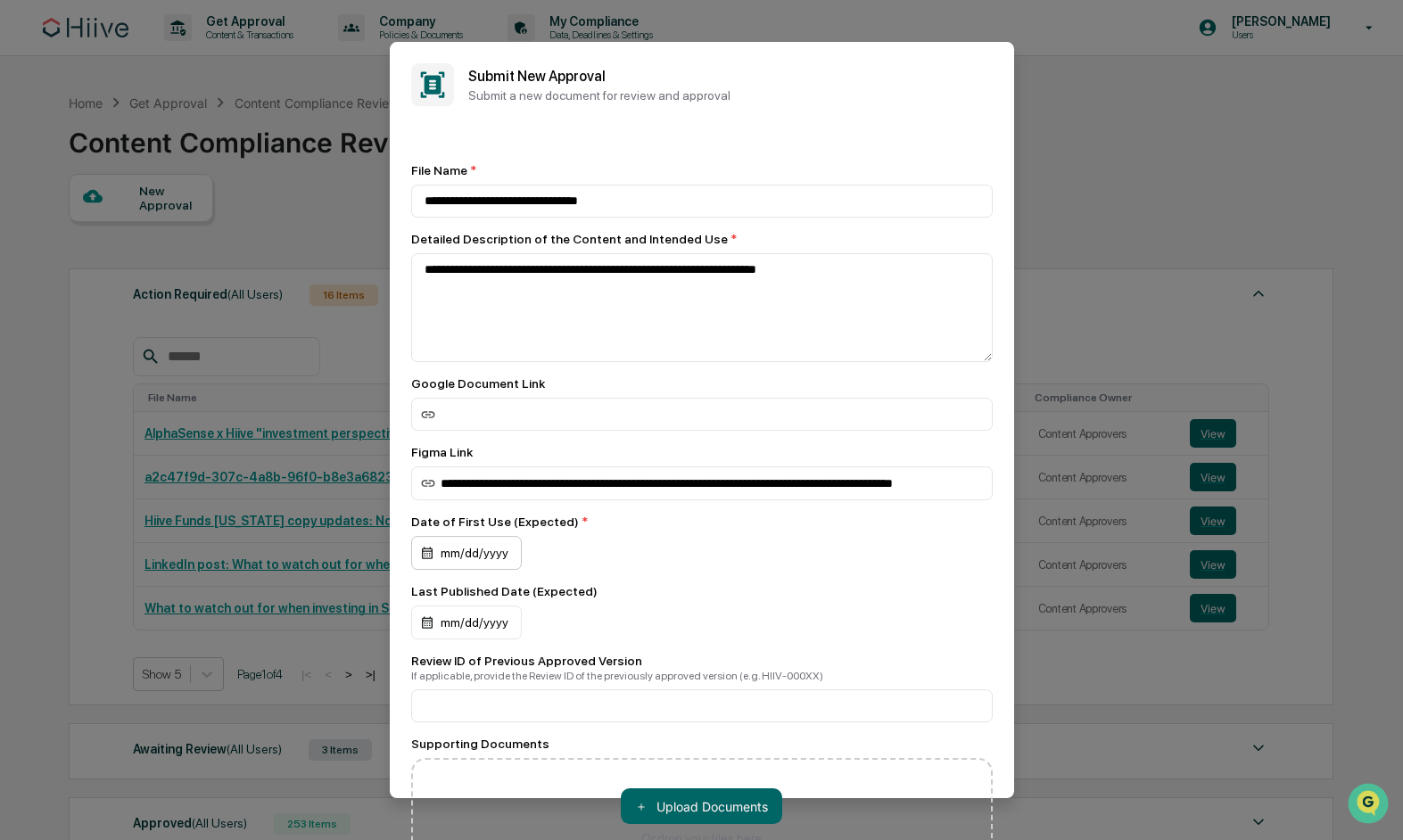
click at [487, 550] on div "mm/dd/yyyy" at bounding box center [466, 552] width 111 height 34
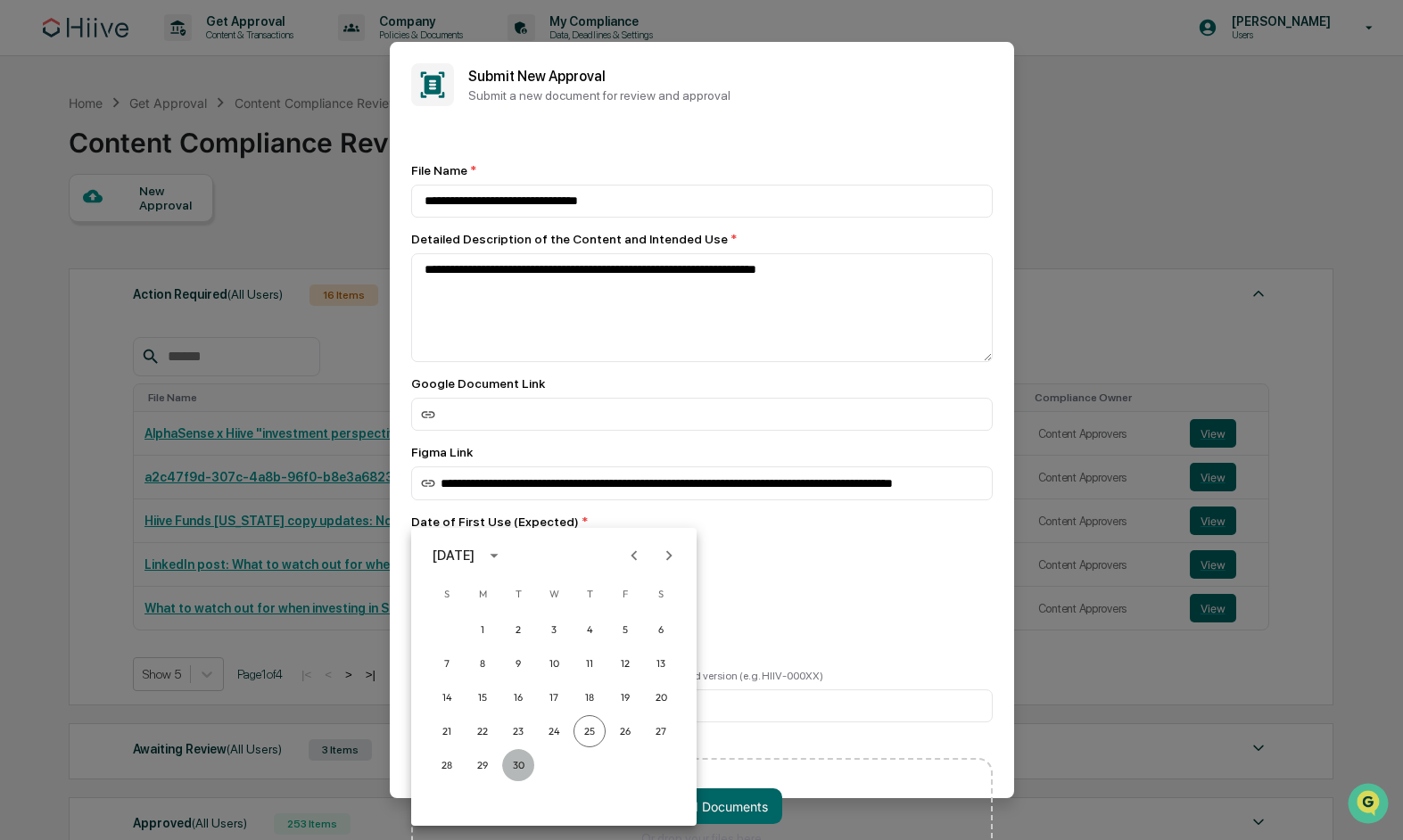
click at [514, 768] on button "30" at bounding box center [518, 764] width 32 height 32
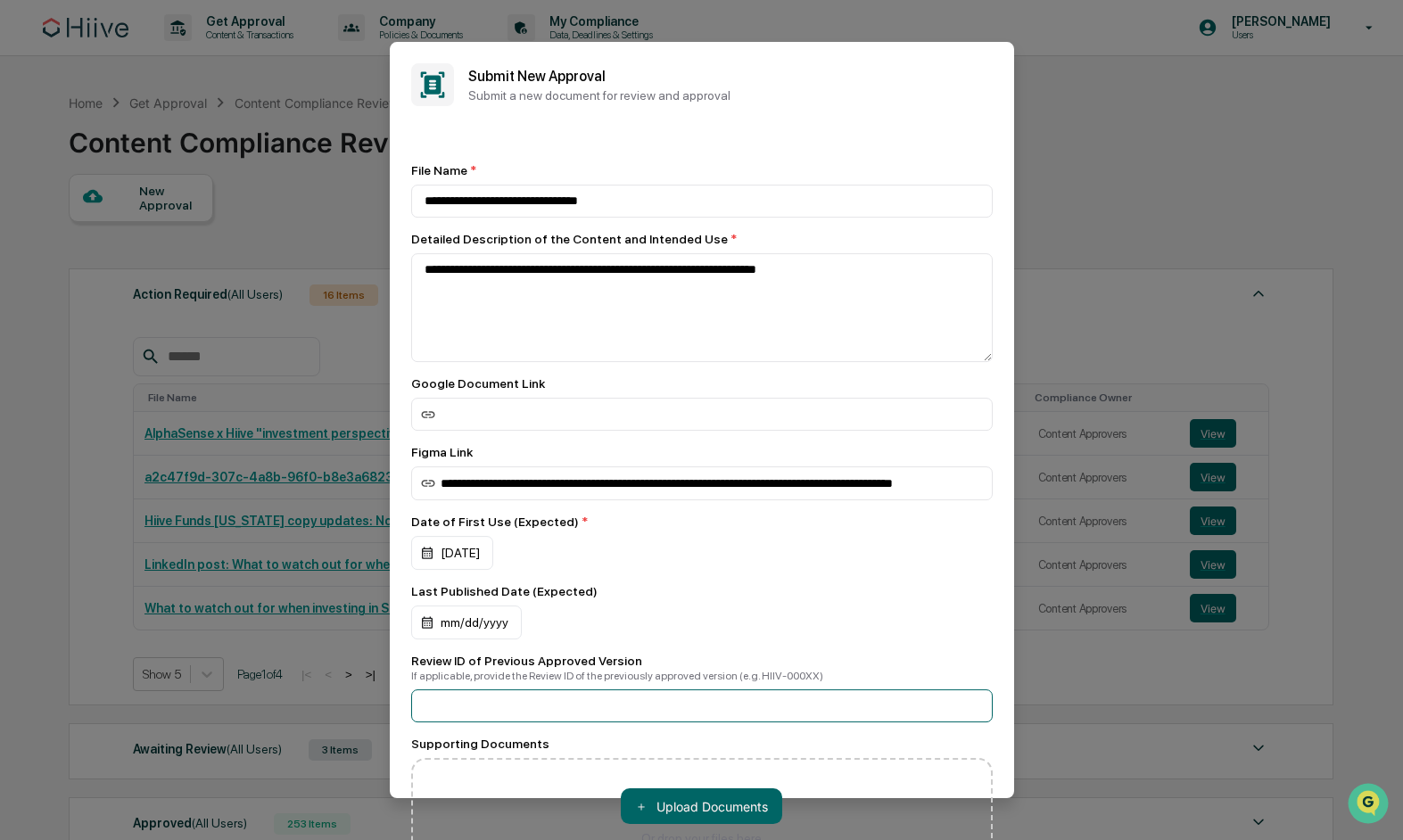
click at [576, 714] on input at bounding box center [702, 705] width 582 height 33
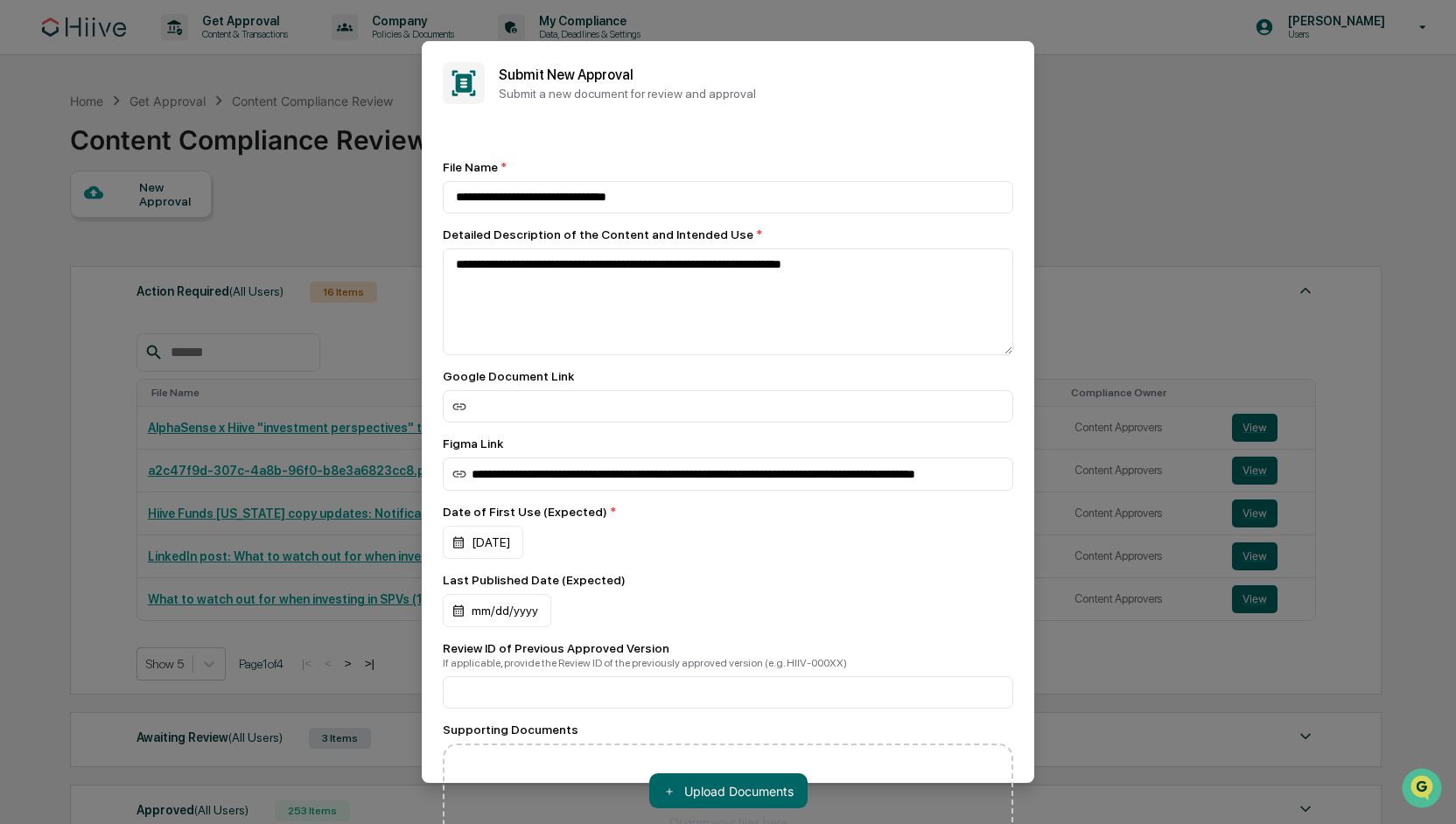
click at [827, 497] on div "**********" at bounding box center [728, 510] width 570 height 699
click at [641, 587] on div "Last Published Date (Expected)" at bounding box center [728, 580] width 570 height 14
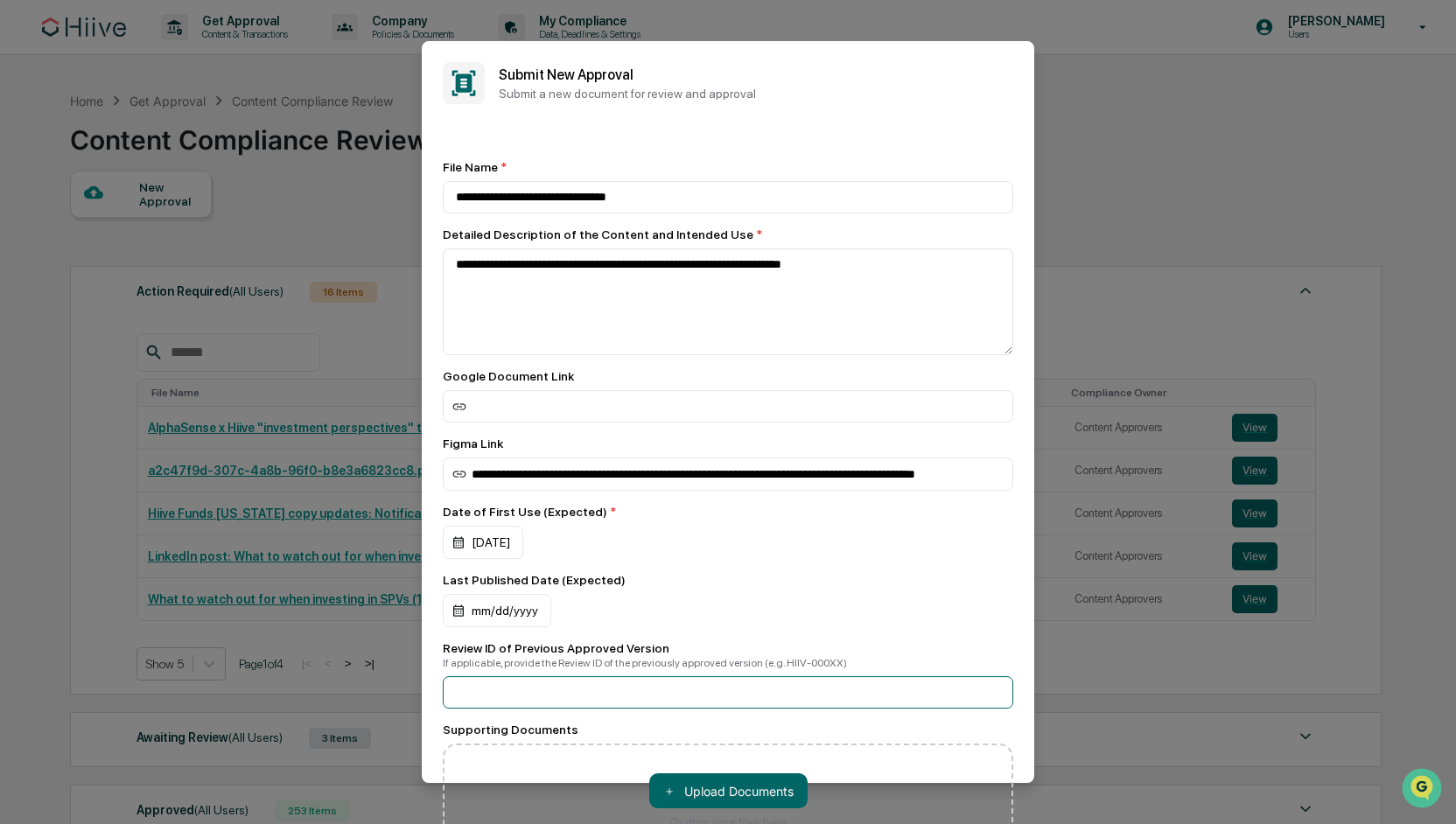
click at [616, 692] on input at bounding box center [728, 691] width 570 height 32
